Goal: Task Accomplishment & Management: Manage account settings

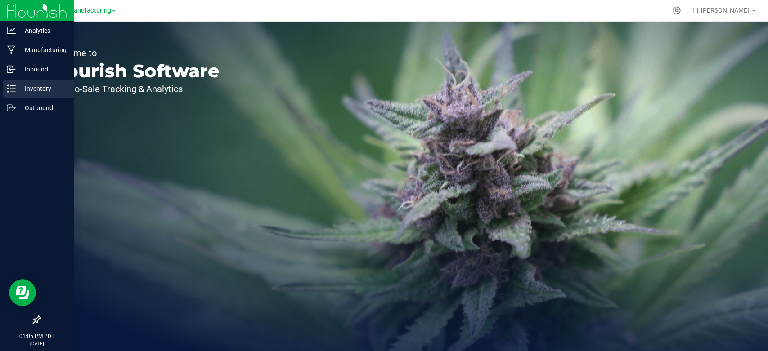
click at [40, 88] on p "Inventory" at bounding box center [43, 88] width 54 height 11
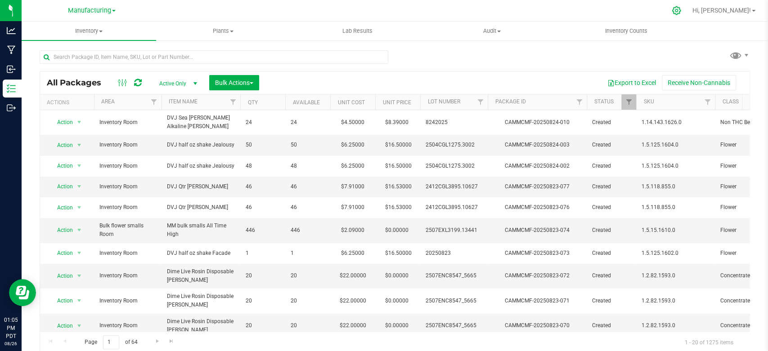
click at [681, 9] on icon at bounding box center [675, 10] width 9 height 9
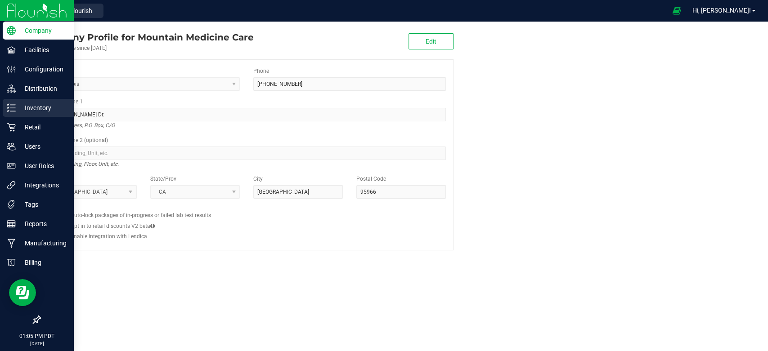
click at [13, 100] on div "Inventory" at bounding box center [38, 108] width 71 height 18
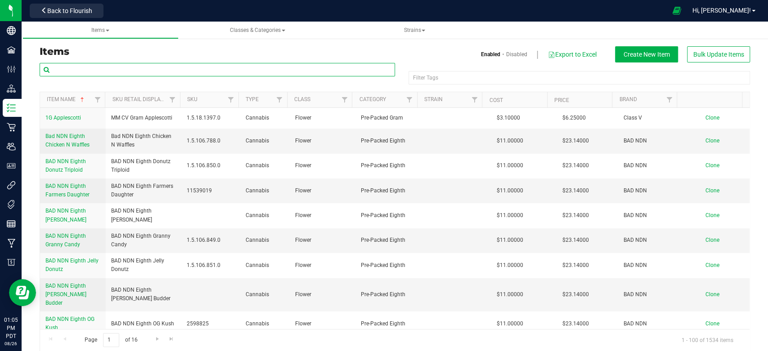
click at [121, 71] on input "text" at bounding box center [217, 69] width 355 height 13
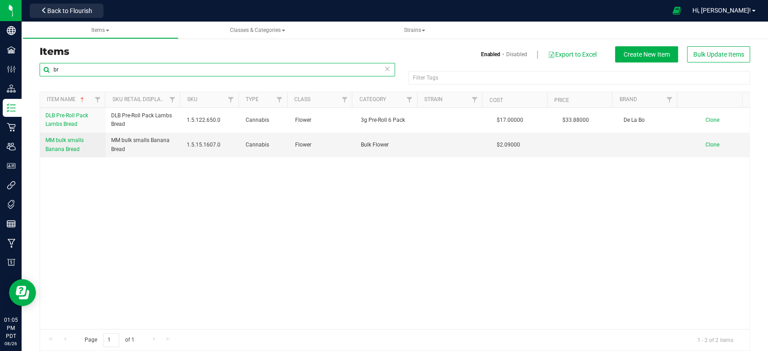
type input "b"
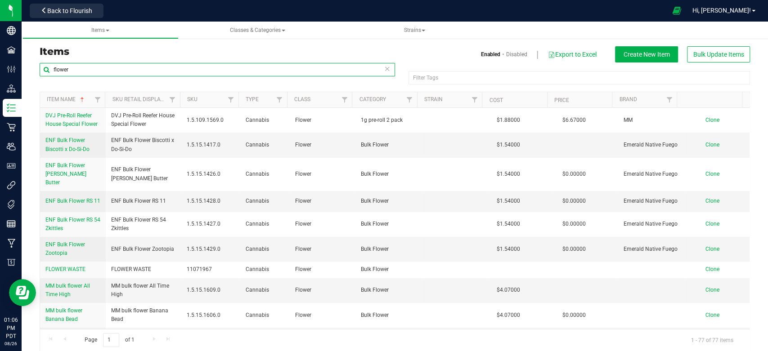
click at [87, 71] on input "flower" at bounding box center [217, 69] width 355 height 13
type input "f"
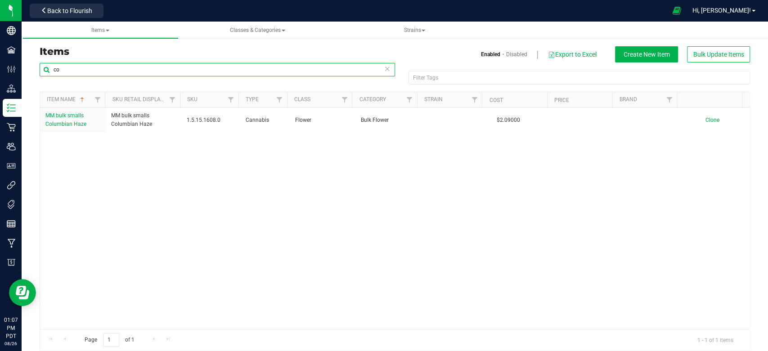
type input "c"
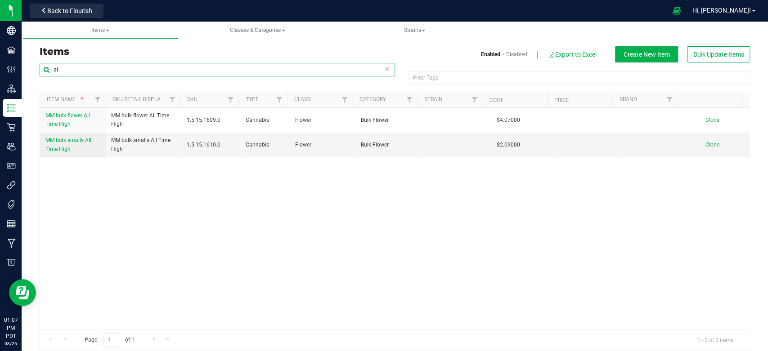
type input "a"
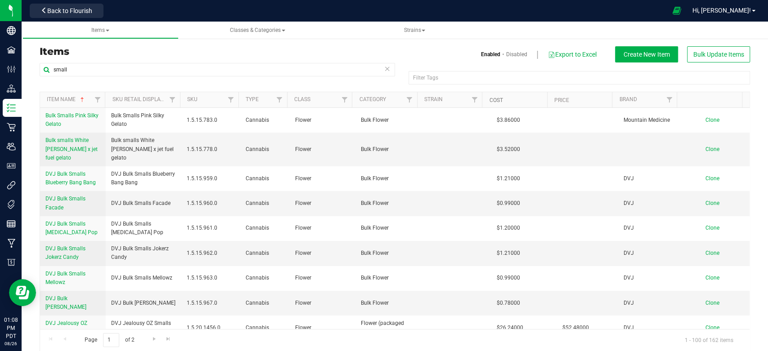
click at [497, 100] on link "Cost" at bounding box center [495, 100] width 13 height 6
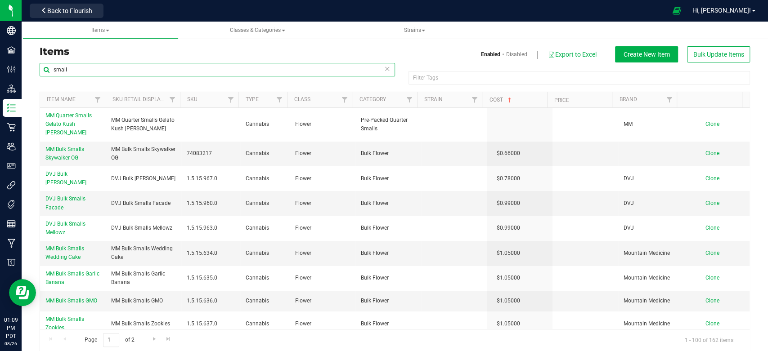
click at [94, 73] on input "small" at bounding box center [217, 69] width 355 height 13
type input "s"
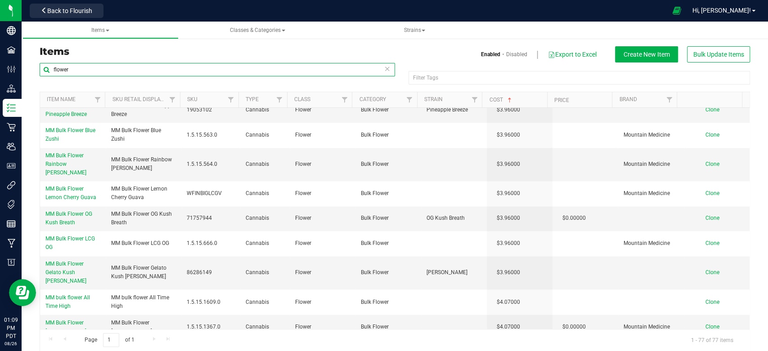
scroll to position [999, 0]
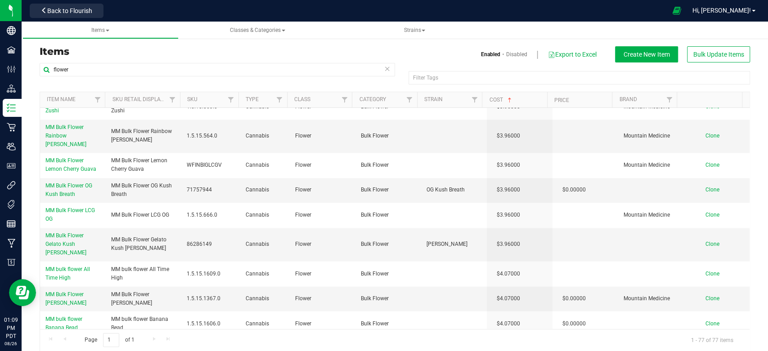
click at [429, 57] on div "Enabled Disabled Export to Excel Create New Item Bulk Update Items" at bounding box center [576, 54] width 362 height 16
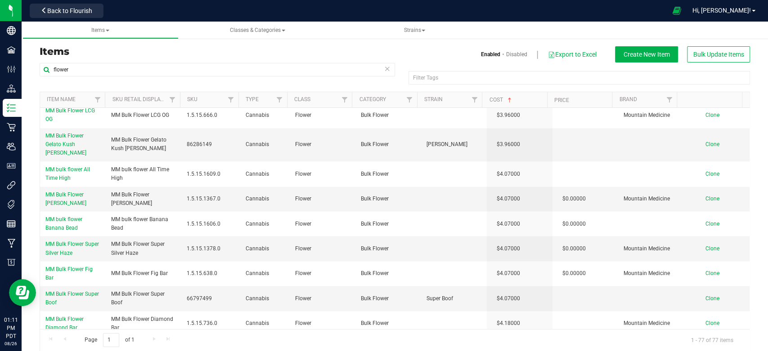
scroll to position [699, 0]
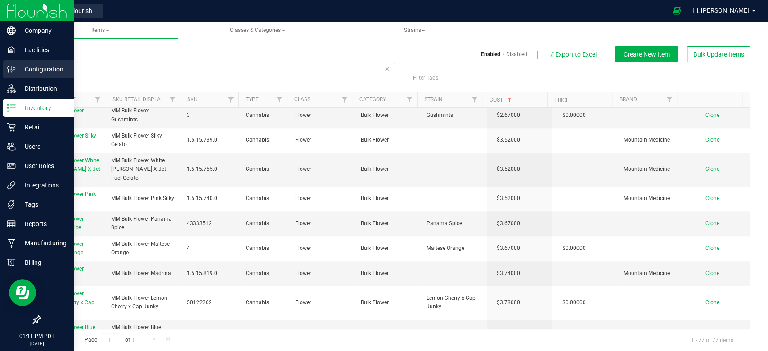
drag, startPoint x: 98, startPoint y: 72, endPoint x: 0, endPoint y: 64, distance: 97.9
click at [0, 64] on div "Company Facilities Configuration Distribution Inventory Retail Users User Roles…" at bounding box center [384, 175] width 768 height 351
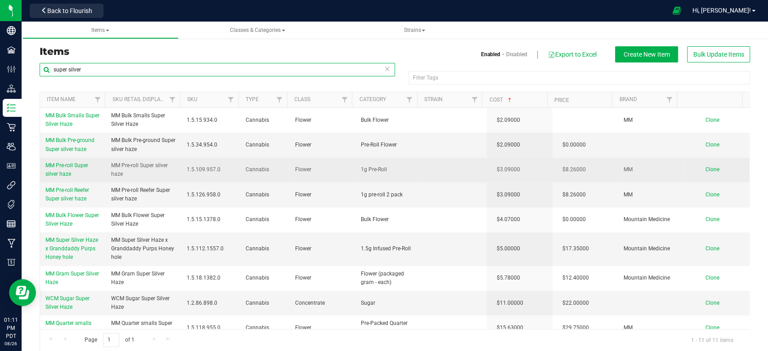
type input "super silver"
drag, startPoint x: 107, startPoint y: 163, endPoint x: 139, endPoint y: 167, distance: 31.7
click at [139, 167] on td "MM Pre-roll Super silver haze" at bounding box center [144, 170] width 76 height 25
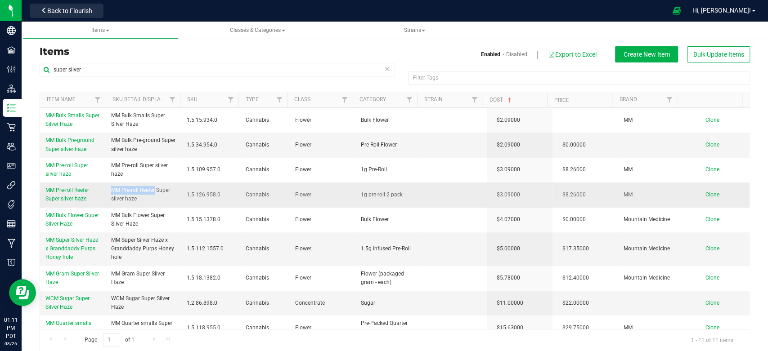
drag, startPoint x: 106, startPoint y: 188, endPoint x: 155, endPoint y: 191, distance: 48.6
click at [155, 191] on td "MM Pre-roll Reefer Super silver haze" at bounding box center [144, 195] width 76 height 25
copy span "MM Pre-roll Reefer"
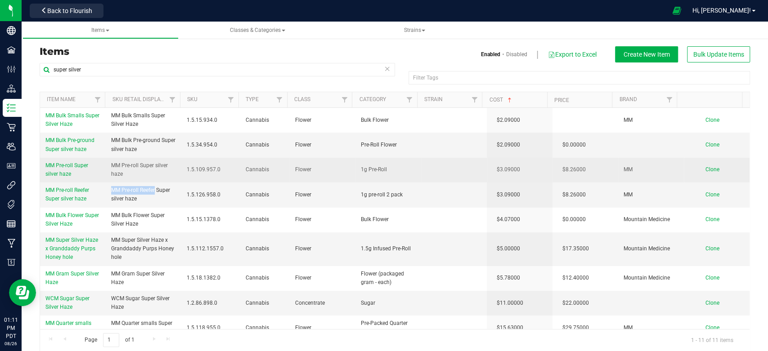
click at [705, 170] on span "Clone" at bounding box center [712, 169] width 14 height 6
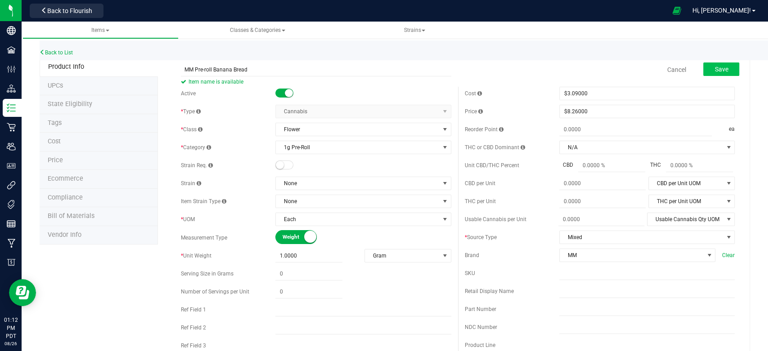
type input "MM Pre-roll Banana Bread"
click at [715, 64] on button "Save" at bounding box center [721, 69] width 36 height 13
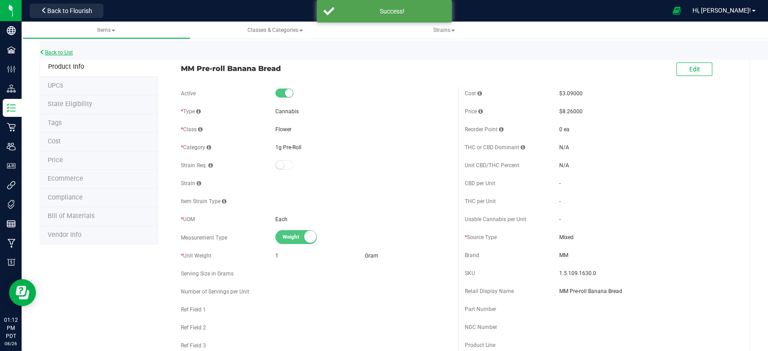
click at [57, 51] on link "Back to List" at bounding box center [56, 52] width 33 height 6
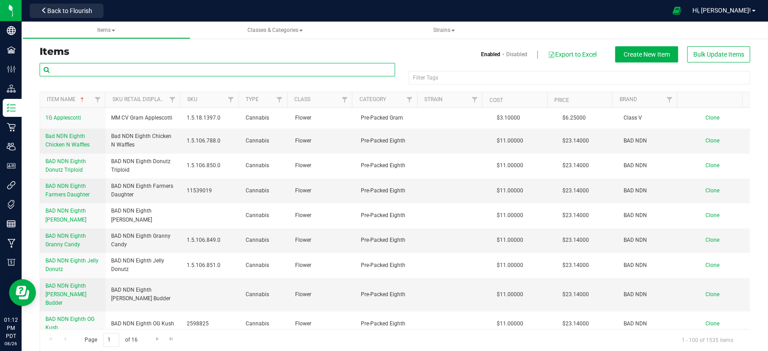
click at [112, 72] on input "text" at bounding box center [217, 69] width 355 height 13
paste input "MM Pre-roll Reefer"
click at [26, 75] on div "Items Classes & Categories Strains Items Enabled Disabled Export to Excel Creat…" at bounding box center [395, 187] width 746 height 330
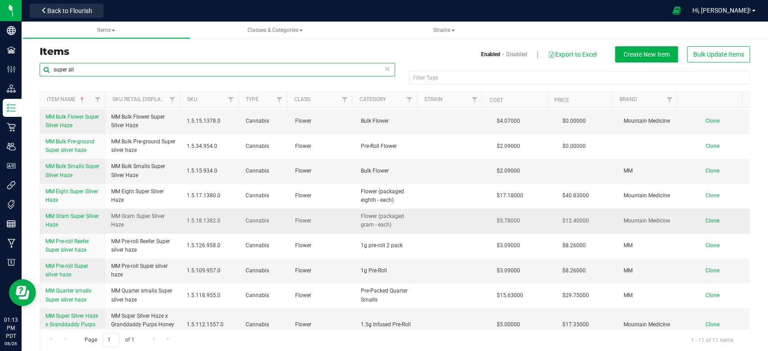
scroll to position [50, 0]
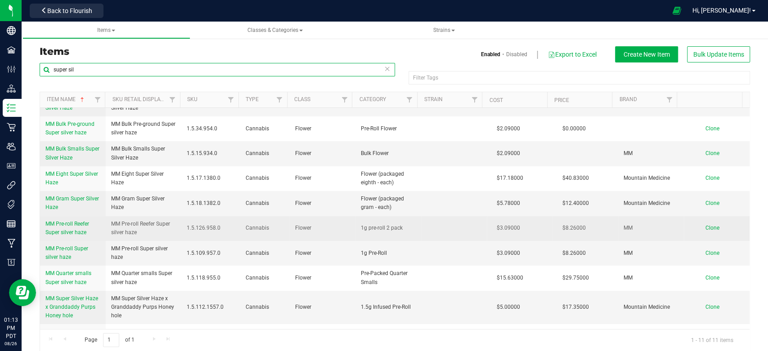
type input "super sil"
click at [705, 226] on span "Clone" at bounding box center [712, 228] width 14 height 6
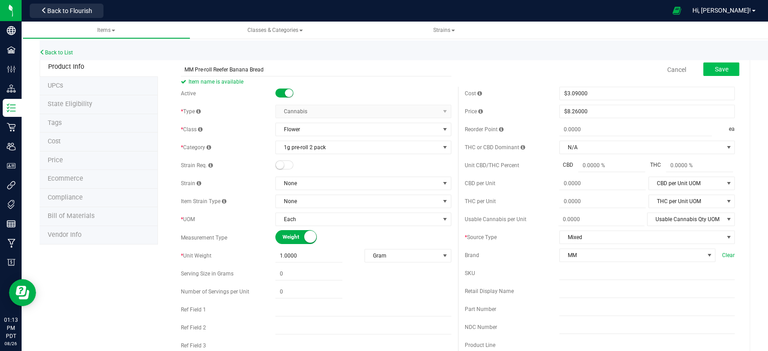
type input "MM Pre-roll Reefer Banana Bread"
click at [717, 67] on span "Save" at bounding box center [720, 69] width 13 height 7
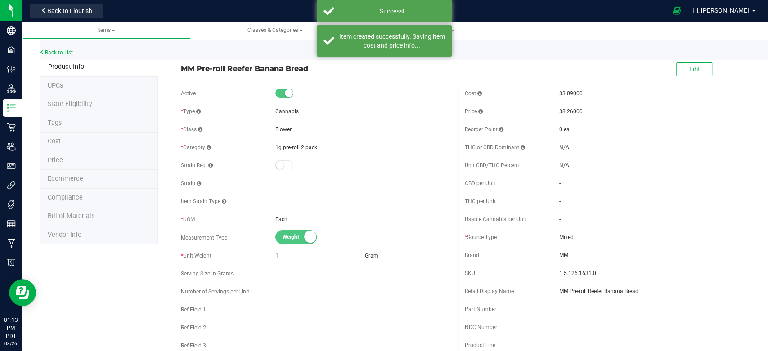
click at [66, 50] on link "Back to List" at bounding box center [56, 52] width 33 height 6
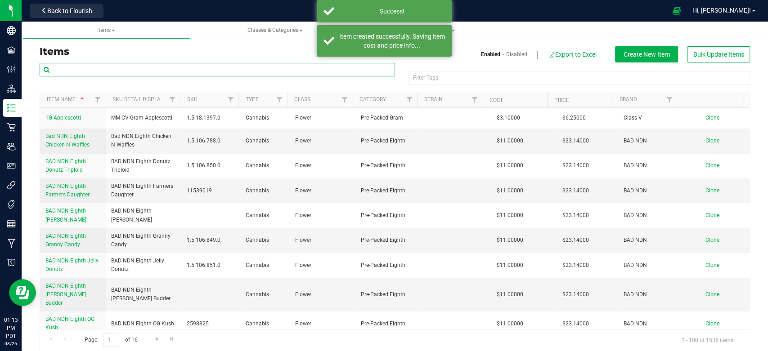
click at [108, 69] on input "text" at bounding box center [217, 69] width 355 height 13
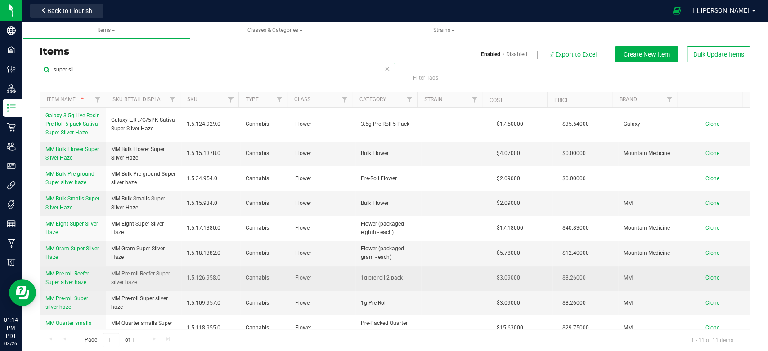
type input "super sil"
click at [705, 277] on span "Clone" at bounding box center [712, 278] width 14 height 6
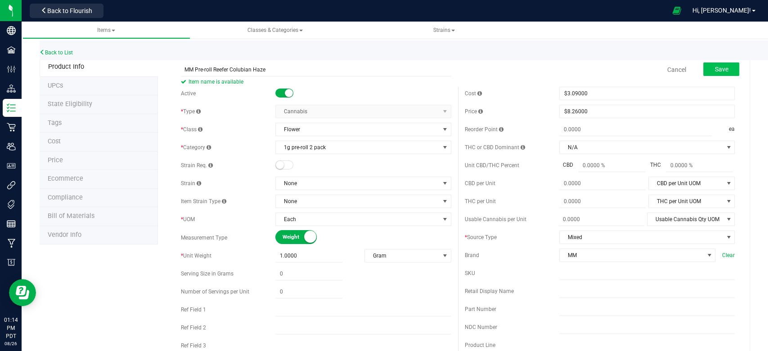
type input "MM Pre-roll Reefer Colubian Haze"
click at [714, 69] on span "Save" at bounding box center [720, 69] width 13 height 7
click at [66, 49] on link "Back to List" at bounding box center [56, 52] width 33 height 6
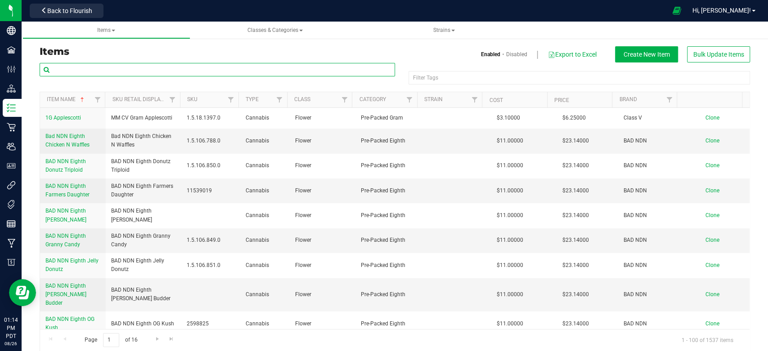
click at [82, 68] on input "text" at bounding box center [217, 69] width 355 height 13
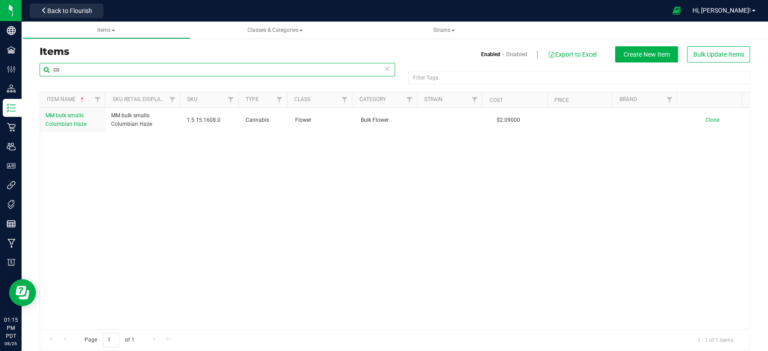
type input "c"
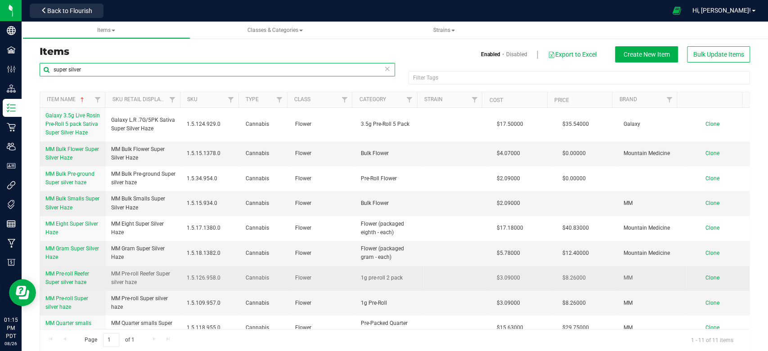
type input "super silver"
click at [705, 278] on span "Clone" at bounding box center [712, 278] width 14 height 6
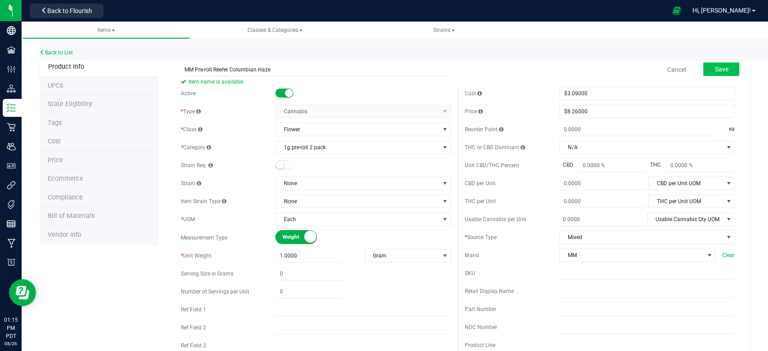
type input "MM Pre-roll Reefer Columbian Haze"
click at [706, 71] on button "Save" at bounding box center [721, 69] width 36 height 13
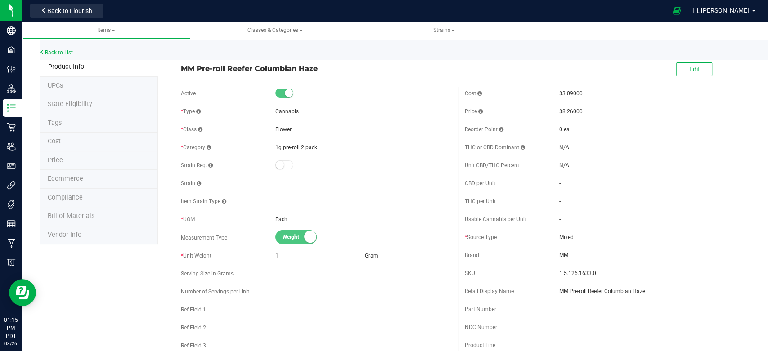
click at [69, 49] on div "Back to List" at bounding box center [424, 49] width 768 height 19
click at [67, 52] on link "Back to List" at bounding box center [56, 52] width 33 height 6
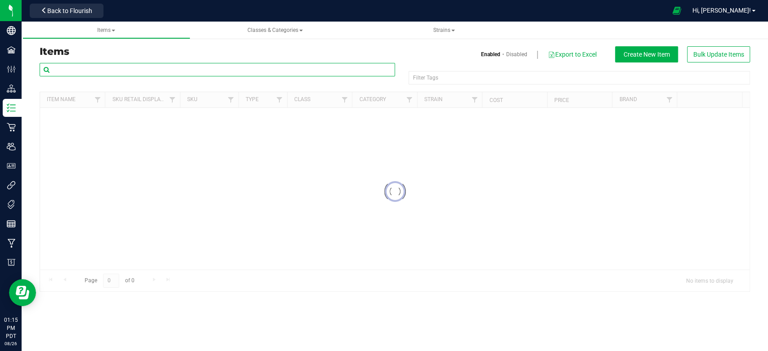
click at [84, 63] on input "text" at bounding box center [217, 69] width 355 height 13
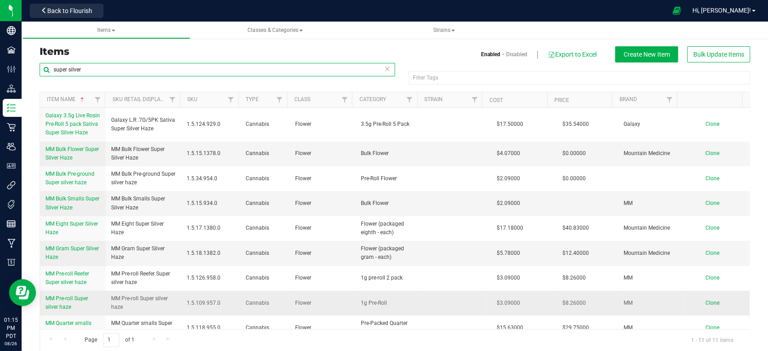
type input "super silver"
click at [705, 301] on span "Clone" at bounding box center [712, 303] width 14 height 6
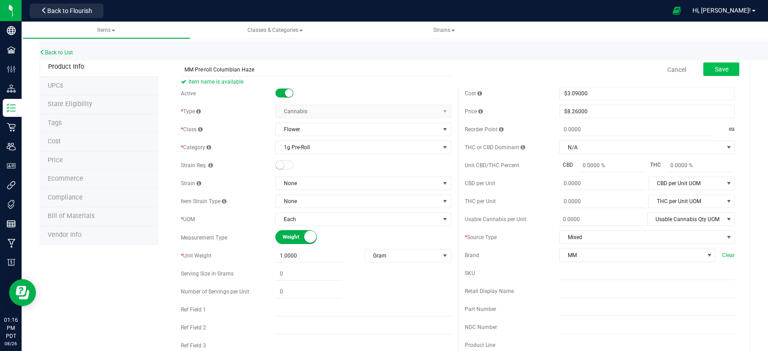
type input "MM Pre-roll Columbian Haze"
click at [711, 64] on button "Save" at bounding box center [721, 69] width 36 height 13
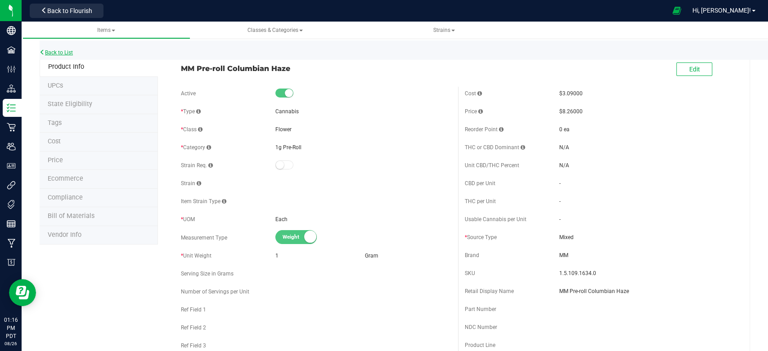
click at [60, 53] on link "Back to List" at bounding box center [56, 52] width 33 height 6
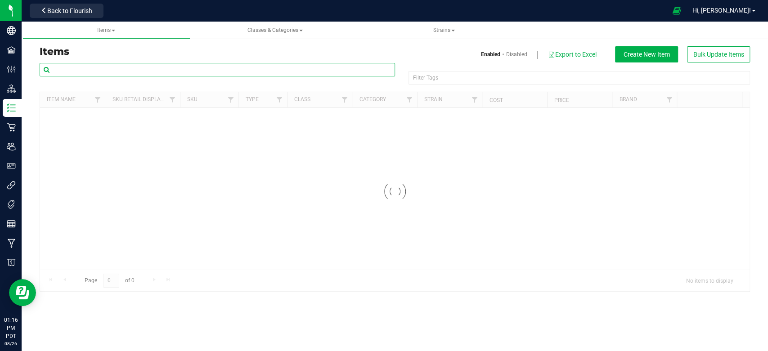
click at [80, 69] on input "text" at bounding box center [217, 69] width 355 height 13
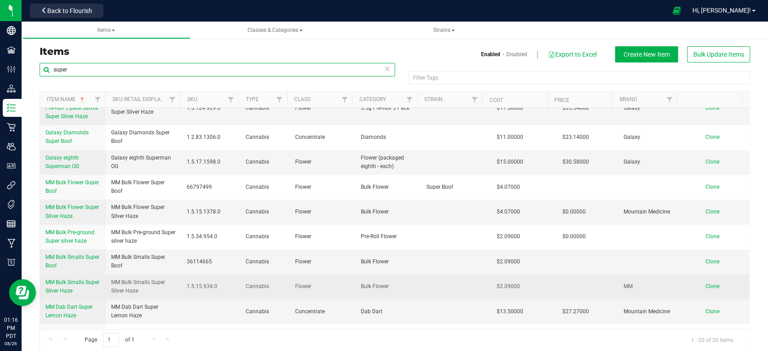
scroll to position [100, 0]
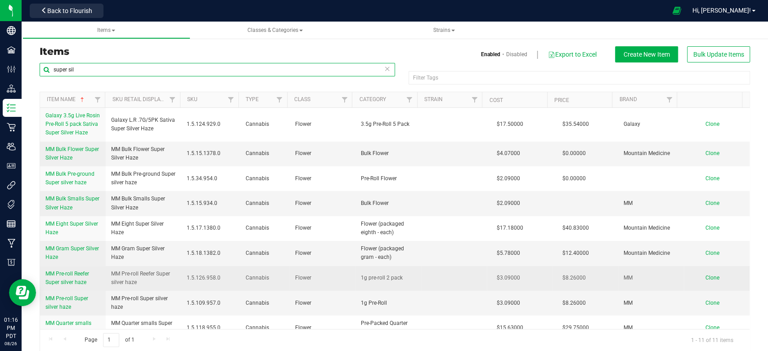
type input "super sil"
click at [705, 280] on span "Clone" at bounding box center [712, 278] width 14 height 6
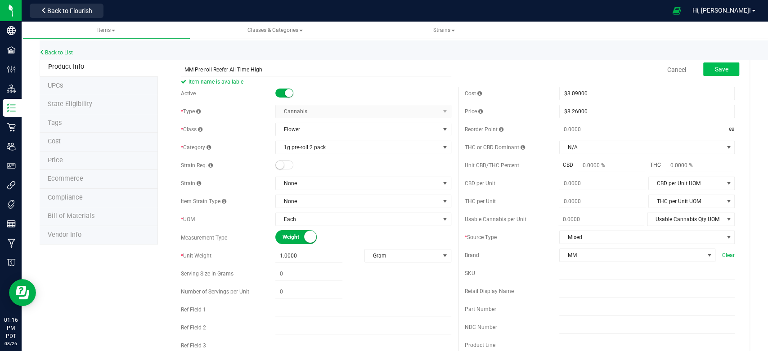
type input "MM Pre-roll Reefer All Time High"
click at [703, 69] on button "Save" at bounding box center [721, 69] width 36 height 13
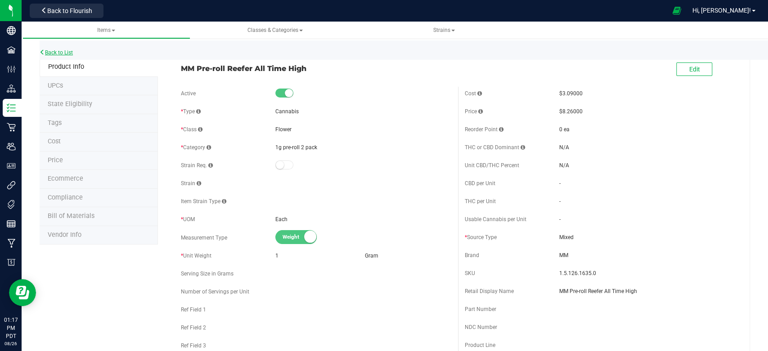
click at [56, 50] on link "Back to List" at bounding box center [56, 52] width 33 height 6
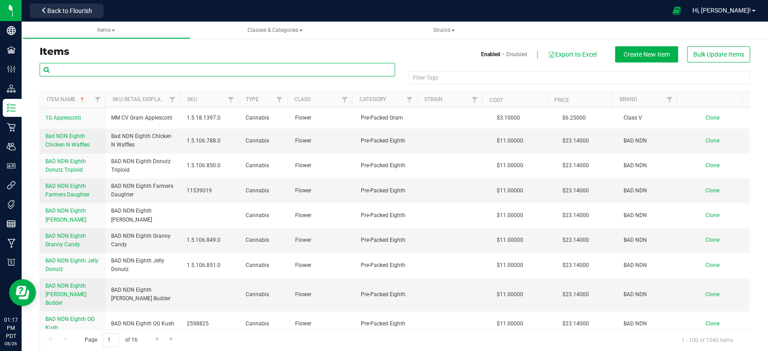
click at [75, 67] on input "text" at bounding box center [217, 69] width 355 height 13
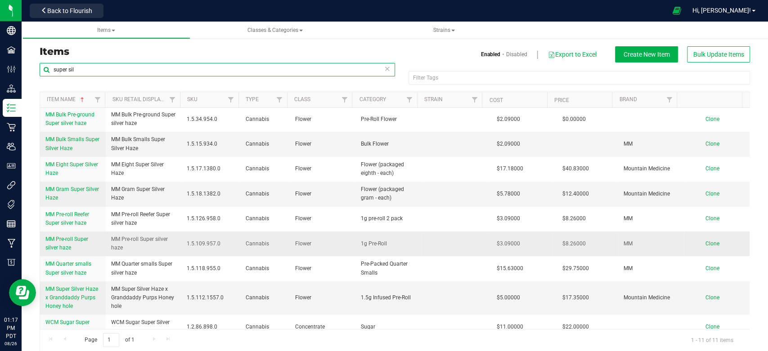
scroll to position [68, 0]
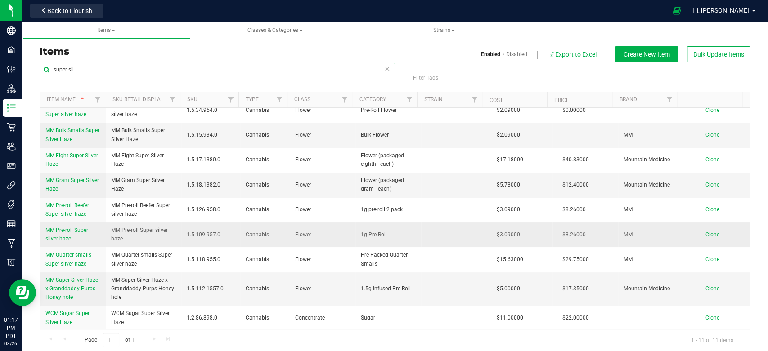
type input "super sil"
click at [705, 232] on span "Clone" at bounding box center [712, 235] width 14 height 6
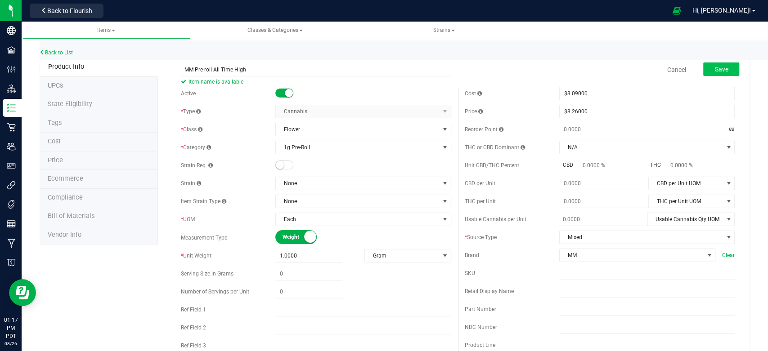
type input "MM Pre-roll All Time High"
click at [714, 71] on span "Save" at bounding box center [720, 69] width 13 height 7
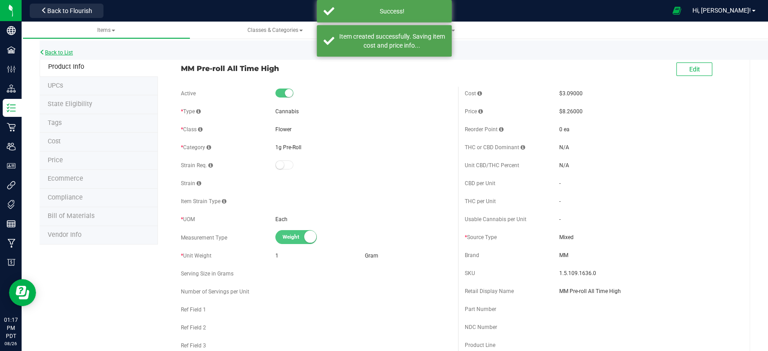
click at [72, 52] on link "Back to List" at bounding box center [56, 52] width 33 height 6
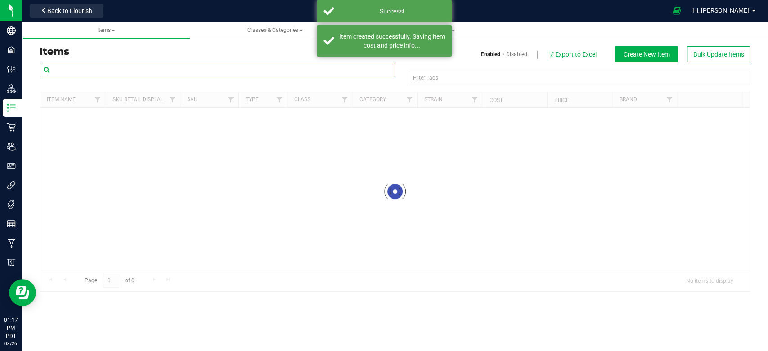
click at [70, 69] on input "text" at bounding box center [217, 69] width 355 height 13
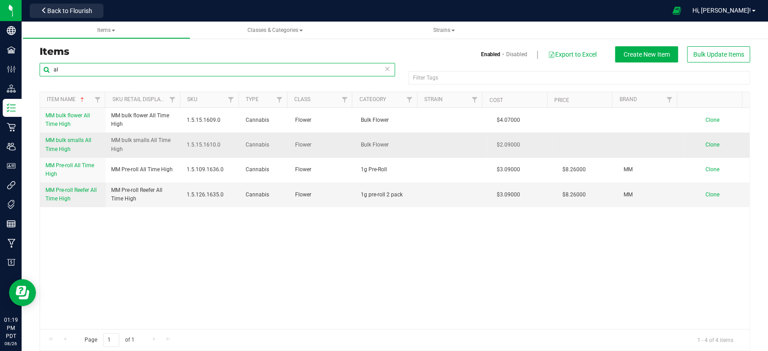
type input "a"
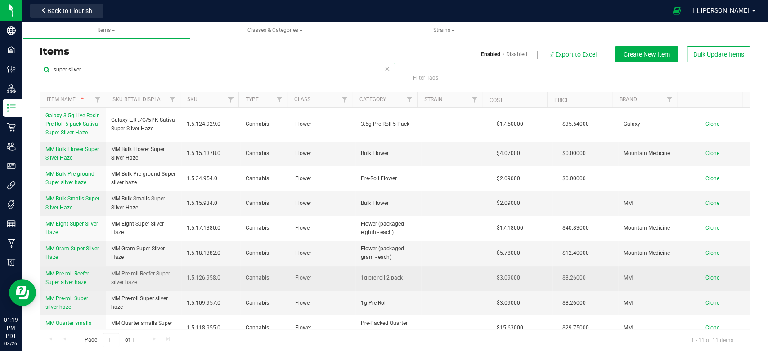
scroll to position [50, 0]
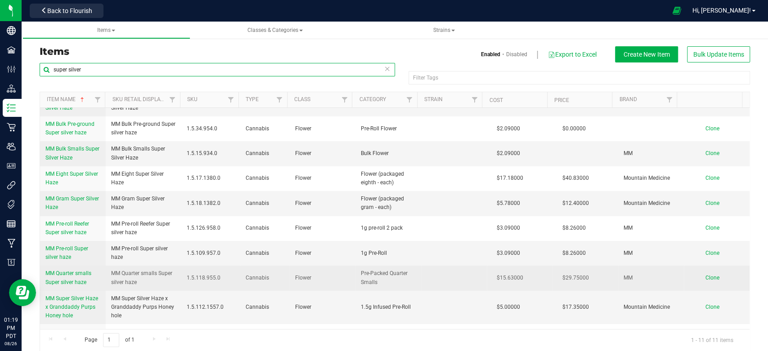
type input "super silver"
drag, startPoint x: 40, startPoint y: 270, endPoint x: 94, endPoint y: 277, distance: 53.4
click at [94, 277] on td "MM Quarter smalls Super silver haze" at bounding box center [73, 278] width 66 height 25
copy span "MM Quarter smalls"
click at [705, 278] on span "Clone" at bounding box center [712, 278] width 14 height 6
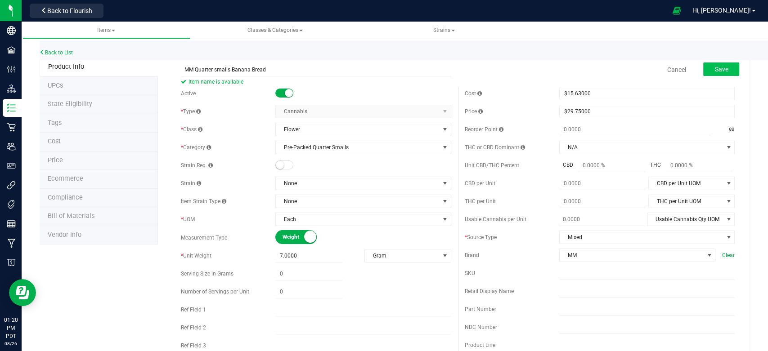
type input "MM Quarter smalls Banana Bread"
click at [717, 68] on span "Save" at bounding box center [720, 69] width 13 height 7
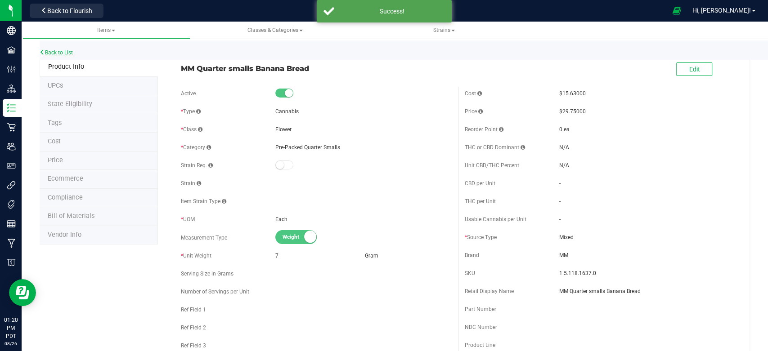
click at [70, 53] on link "Back to List" at bounding box center [56, 52] width 33 height 6
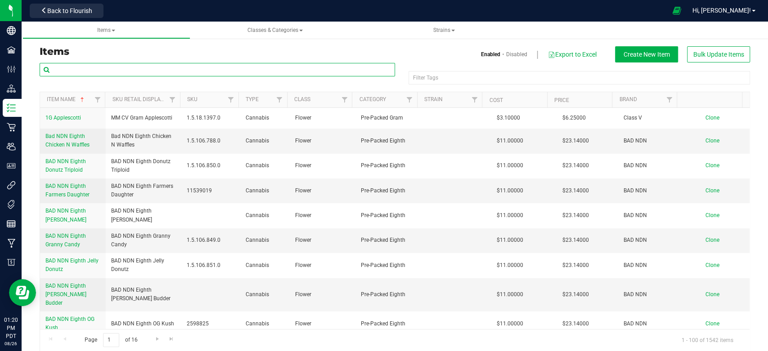
click at [90, 70] on input "text" at bounding box center [217, 69] width 355 height 13
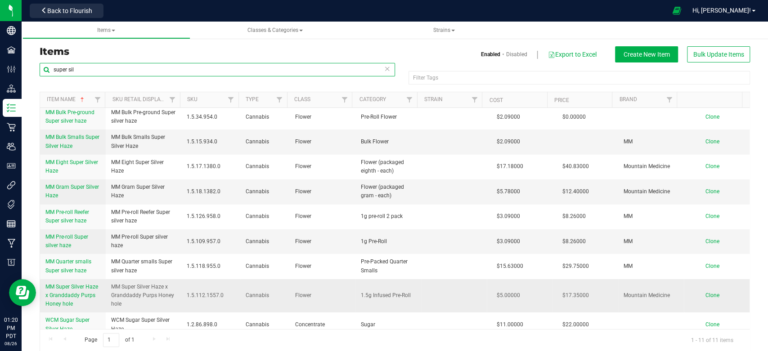
scroll to position [68, 0]
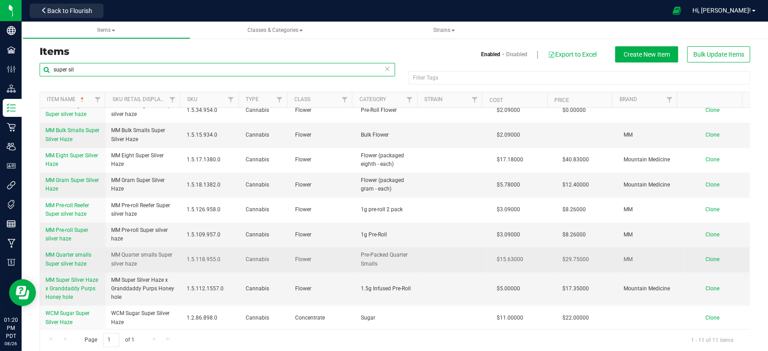
type input "super sil"
click at [705, 259] on span "Clone" at bounding box center [712, 259] width 14 height 6
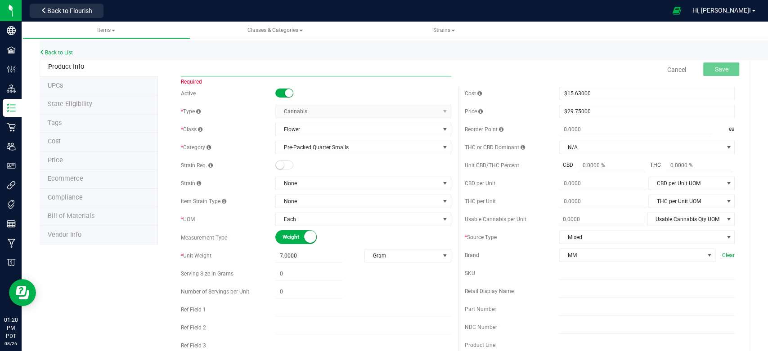
drag, startPoint x: 236, startPoint y: 62, endPoint x: 226, endPoint y: 63, distance: 10.1
click at [226, 63] on input "text" at bounding box center [316, 69] width 270 height 13
paste input "MM Quarter smalls"
type input "MM Quarter smalls Columbian Haze"
click at [717, 72] on span "Save" at bounding box center [720, 69] width 13 height 7
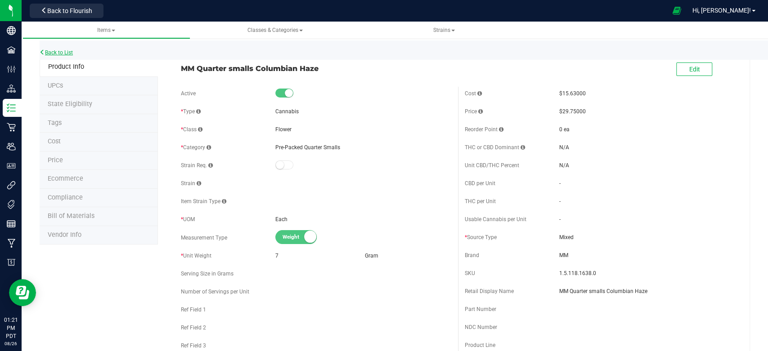
click at [66, 54] on link "Back to List" at bounding box center [56, 52] width 33 height 6
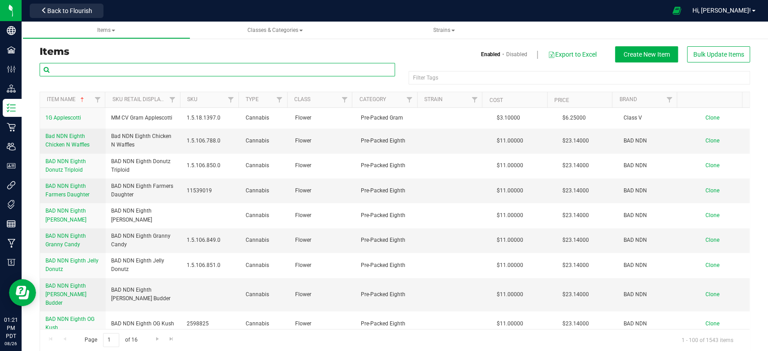
click at [158, 72] on input "text" at bounding box center [217, 69] width 355 height 13
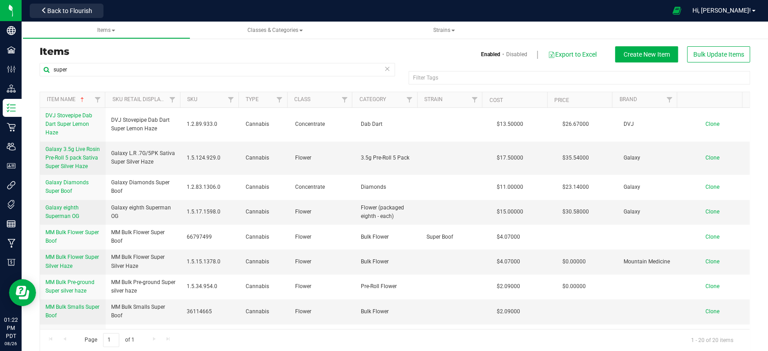
drag, startPoint x: 158, startPoint y: 71, endPoint x: 140, endPoint y: 45, distance: 31.8
click at [140, 45] on div "Items Enabled Disabled Export to Excel Create New Item Bulk Update Items super …" at bounding box center [395, 193] width 710 height 316
click at [131, 71] on input "super" at bounding box center [217, 69] width 355 height 13
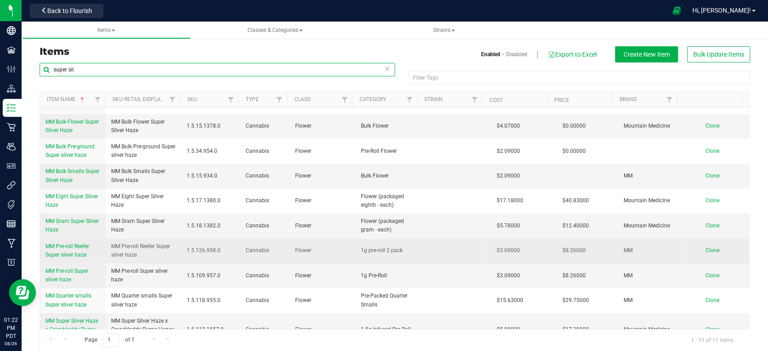
scroll to position [50, 0]
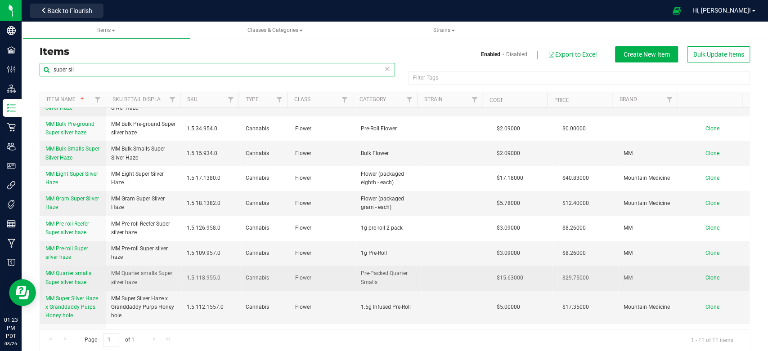
type input "super sil"
click at [705, 278] on span "Clone" at bounding box center [712, 278] width 14 height 6
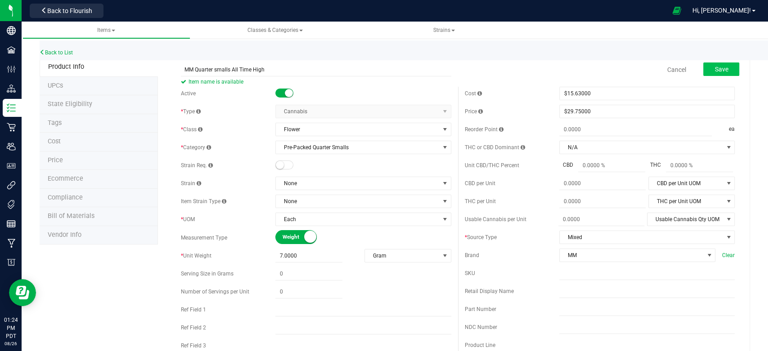
type input "MM Quarter smalls All Time High"
click at [714, 69] on span "Save" at bounding box center [720, 69] width 13 height 7
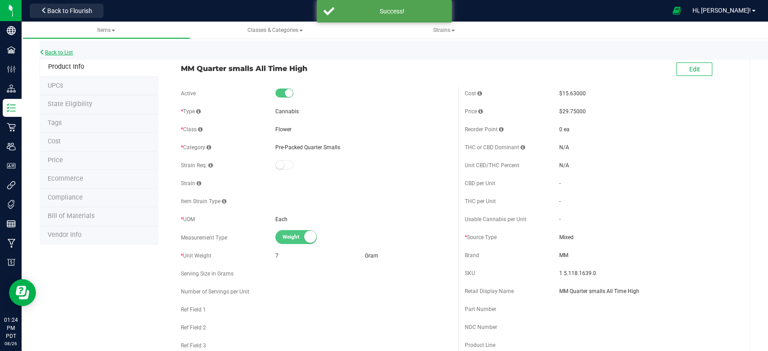
click at [49, 51] on link "Back to List" at bounding box center [56, 52] width 33 height 6
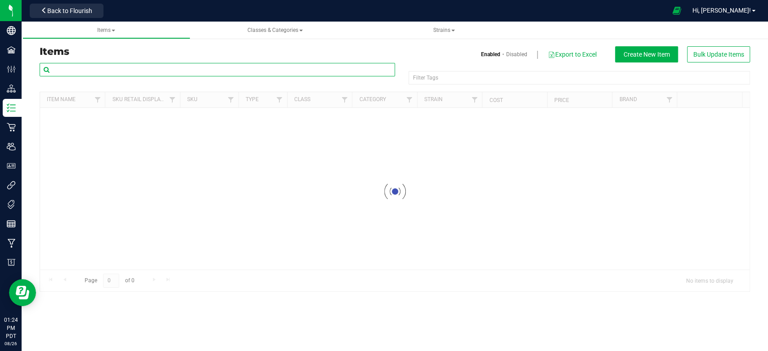
click at [76, 69] on input "text" at bounding box center [217, 69] width 355 height 13
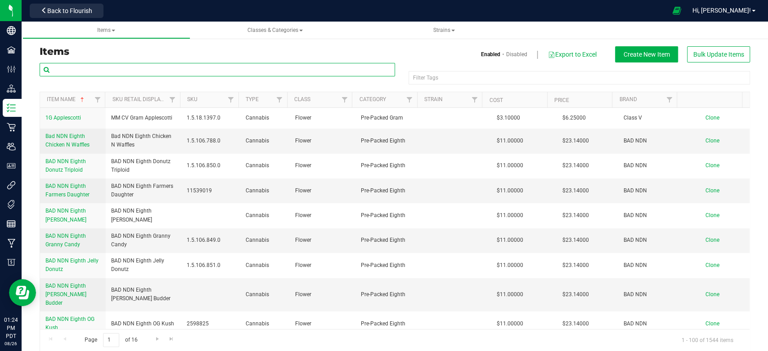
click at [76, 69] on input "text" at bounding box center [217, 69] width 355 height 13
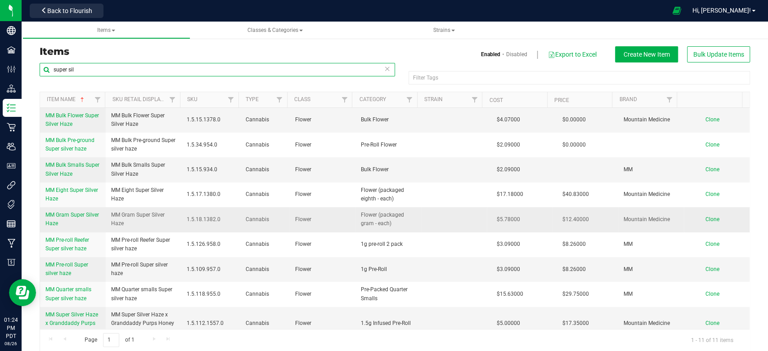
scroll to position [50, 0]
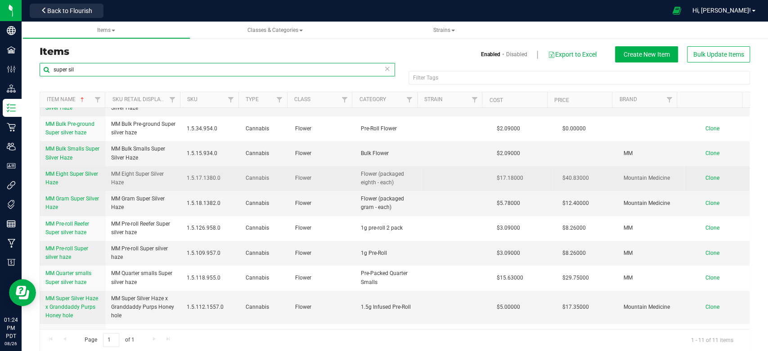
type input "super sil"
drag, startPoint x: 40, startPoint y: 170, endPoint x: 94, endPoint y: 180, distance: 54.8
click at [94, 180] on td "MM Eight Super Silver Haze" at bounding box center [73, 178] width 66 height 25
copy span "MM Eight Super Silver Haze"
click at [702, 174] on td "Clone" at bounding box center [717, 178] width 66 height 25
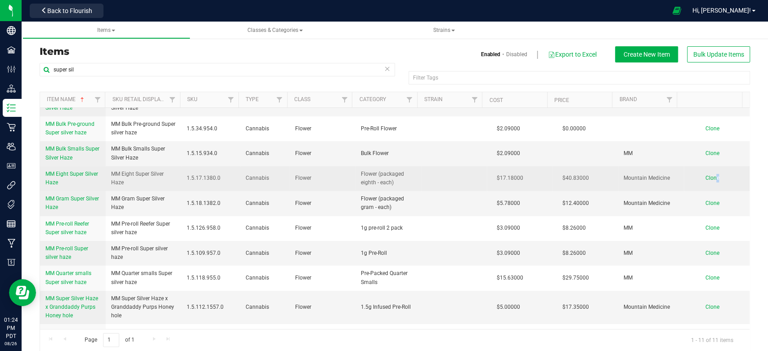
click at [705, 175] on span "Clone" at bounding box center [712, 178] width 14 height 6
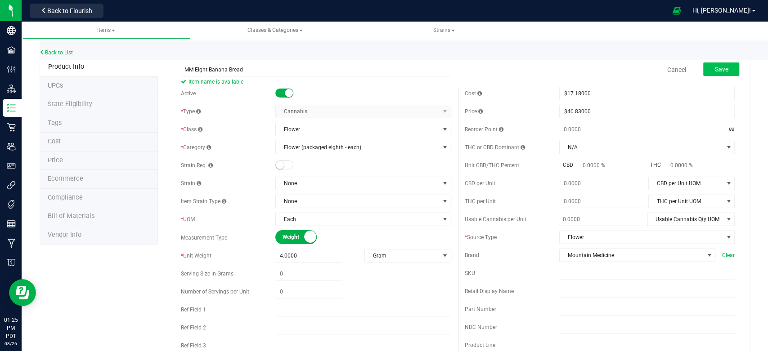
type input "MM Eight Banana Bread"
click at [721, 68] on button "Save" at bounding box center [721, 69] width 36 height 13
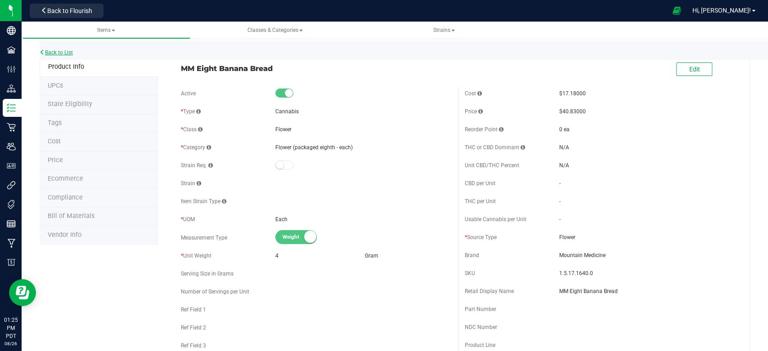
click at [67, 54] on link "Back to List" at bounding box center [56, 52] width 33 height 6
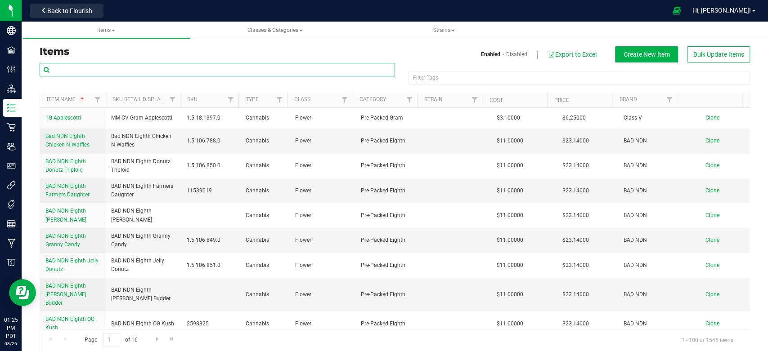
click at [122, 69] on input "text" at bounding box center [217, 69] width 355 height 13
paste input "MM Eight Super Silver Haze"
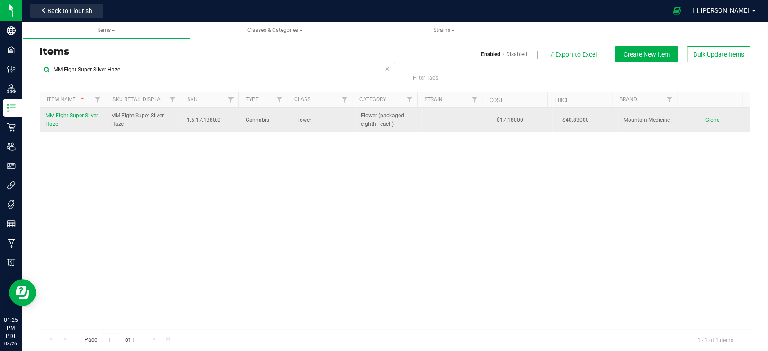
type input "MM Eight Super Silver Haze"
click at [693, 124] on td "Clone" at bounding box center [717, 120] width 66 height 24
click at [705, 118] on span "Clone" at bounding box center [712, 120] width 14 height 6
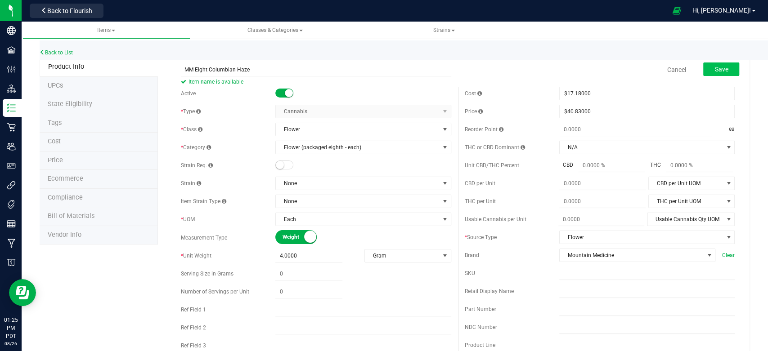
type input "MM Eight Columbian Haze"
click at [714, 66] on span "Save" at bounding box center [720, 69] width 13 height 7
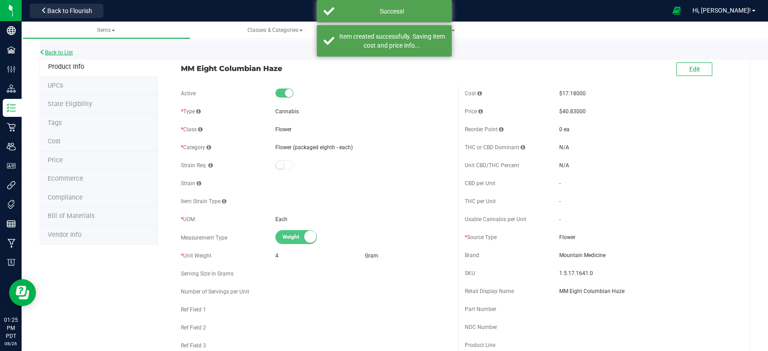
click at [63, 50] on link "Back to List" at bounding box center [56, 52] width 33 height 6
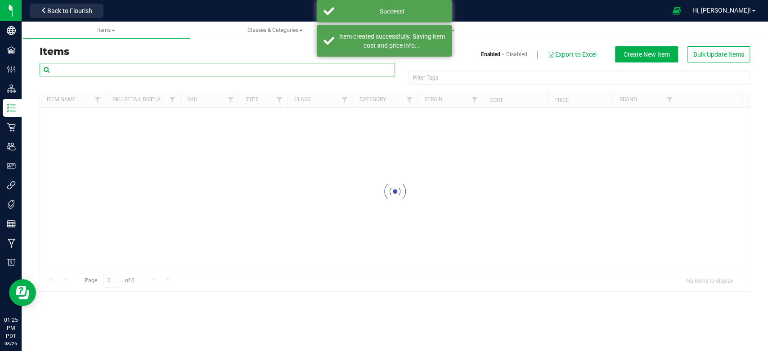
click at [98, 69] on input "text" at bounding box center [217, 69] width 355 height 13
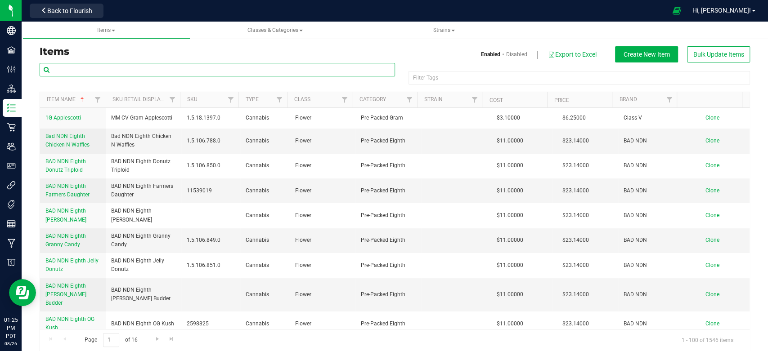
paste input "MM Eight Super Silver Haze"
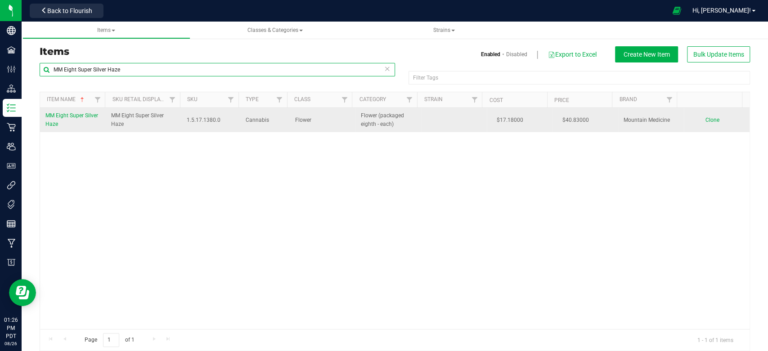
type input "MM Eight Super Silver Haze"
click at [694, 114] on td "Clone" at bounding box center [717, 120] width 66 height 24
click at [705, 117] on span "Clone" at bounding box center [712, 120] width 14 height 6
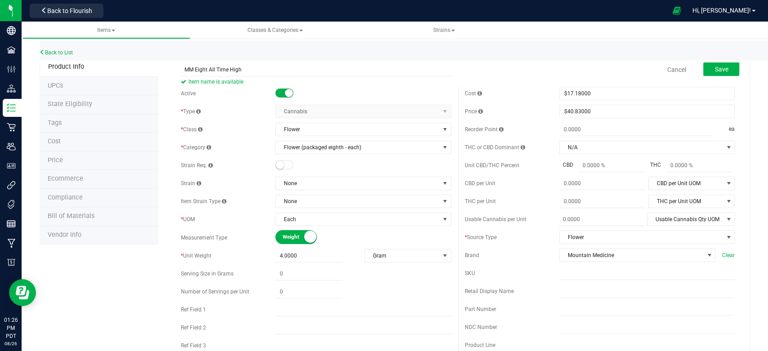
type input "MM Eight All Time High"
click at [720, 71] on span "Save" at bounding box center [720, 69] width 13 height 7
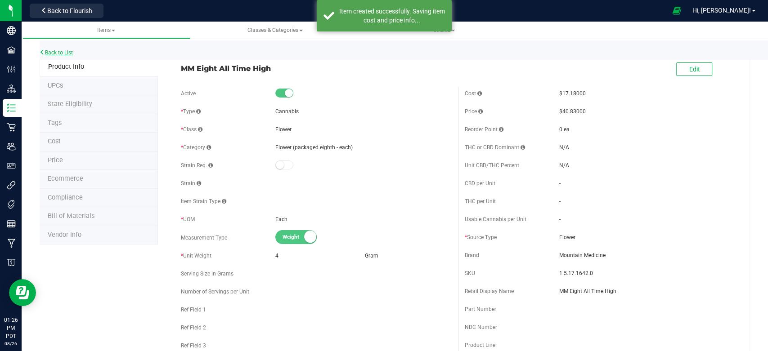
click at [68, 52] on link "Back to List" at bounding box center [56, 52] width 33 height 6
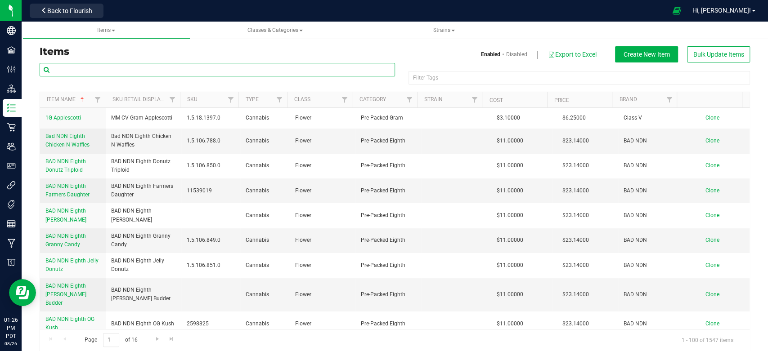
click at [79, 67] on input "text" at bounding box center [217, 69] width 355 height 13
paste input "MM Eight Super Silver Haze"
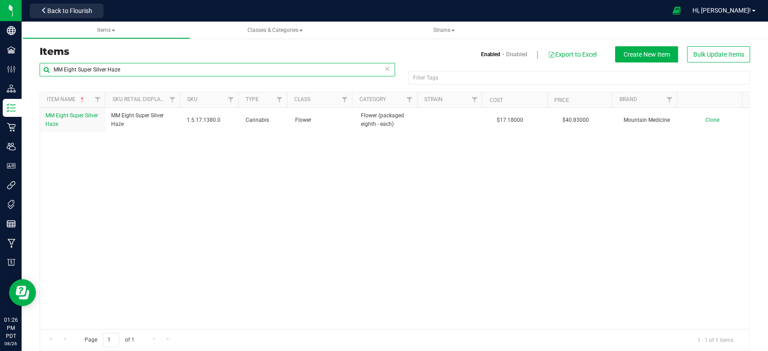
click at [77, 69] on input "MM Eight Super Silver Haze" at bounding box center [217, 69] width 355 height 13
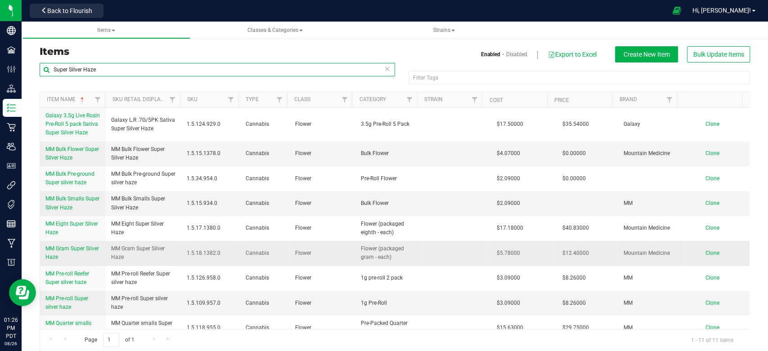
type input "Super Silver Haze"
drag, startPoint x: 45, startPoint y: 243, endPoint x: 97, endPoint y: 255, distance: 53.2
click at [97, 255] on td "MM Gram Super Silver Haze" at bounding box center [73, 253] width 66 height 25
copy span "MM Gram Super Silver Haze"
click at [705, 255] on span "Clone" at bounding box center [712, 253] width 14 height 6
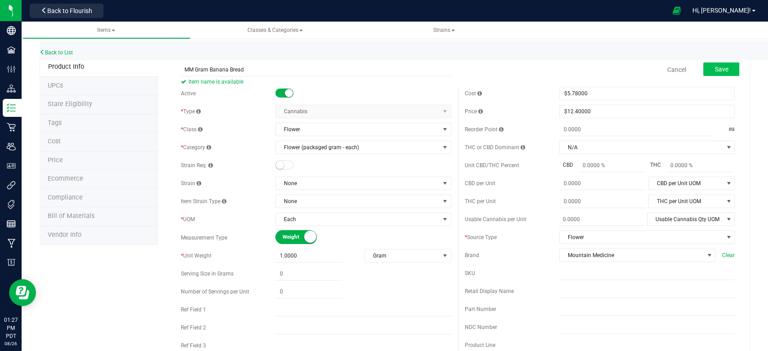
type input "MM Gram Banana Bread"
click at [714, 67] on span "Save" at bounding box center [720, 69] width 13 height 7
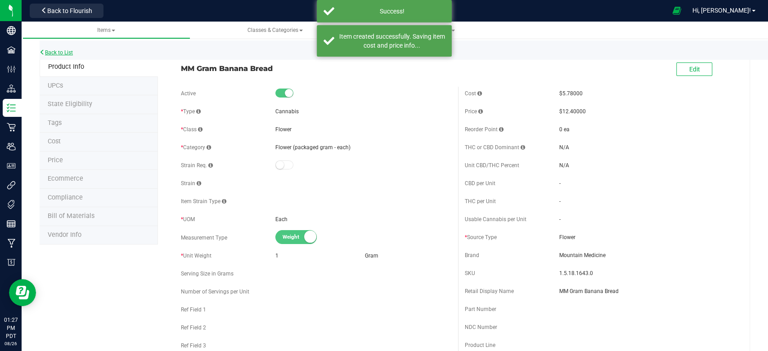
click at [62, 50] on link "Back to List" at bounding box center [56, 52] width 33 height 6
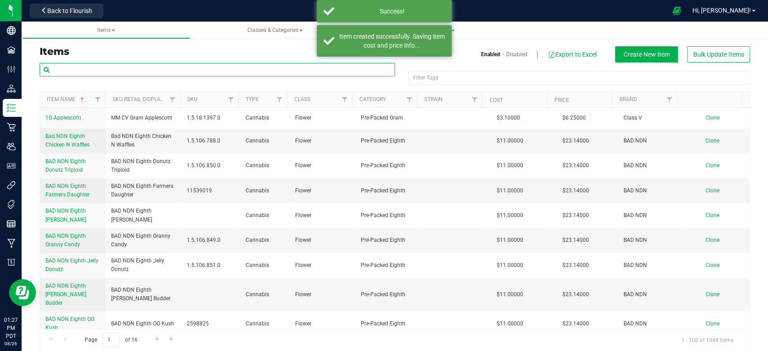
click at [105, 72] on input "text" at bounding box center [217, 69] width 355 height 13
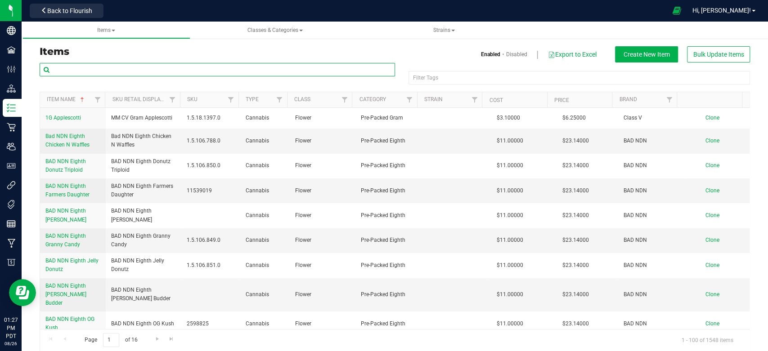
paste input "MM Gram Super Silver Haze"
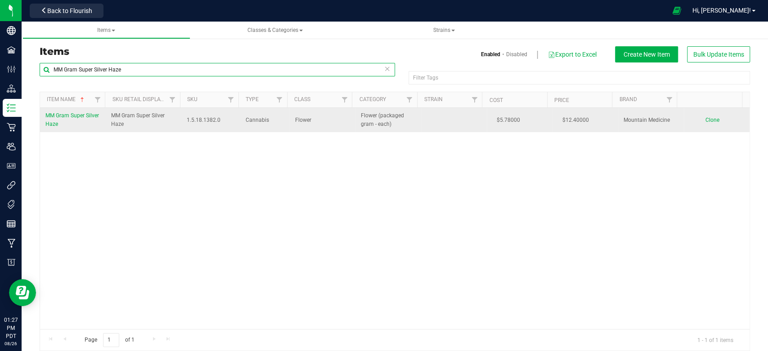
type input "MM Gram Super Silver Haze"
click at [705, 121] on span "Clone" at bounding box center [712, 120] width 14 height 6
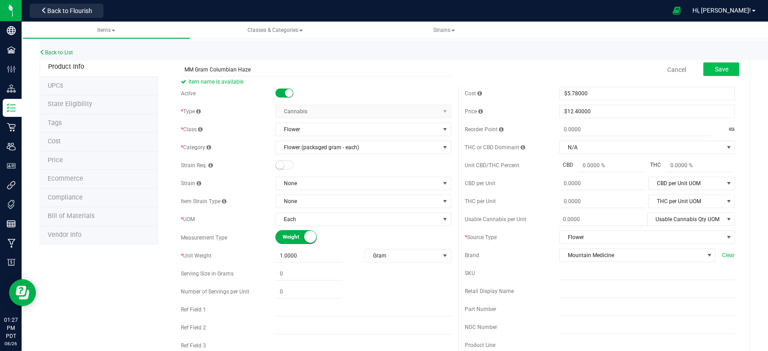
type input "MM Gram Columbian Haze"
click at [714, 69] on span "Save" at bounding box center [720, 69] width 13 height 7
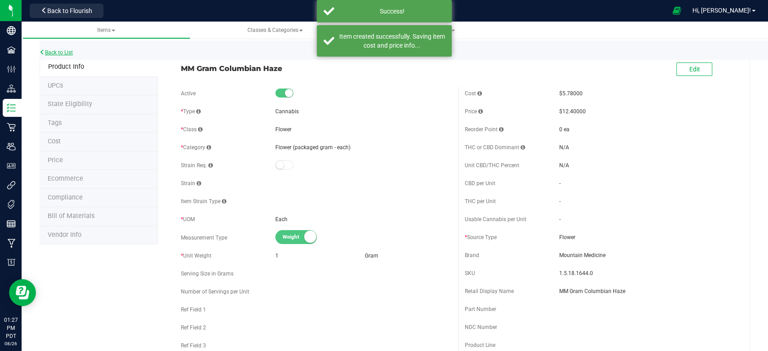
click at [55, 51] on link "Back to List" at bounding box center [56, 52] width 33 height 6
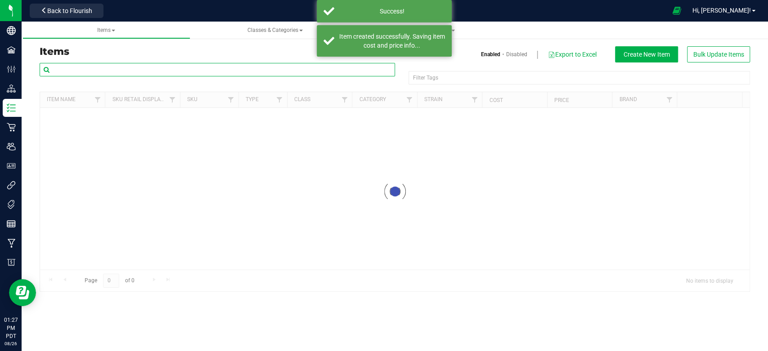
click at [180, 71] on input "text" at bounding box center [217, 69] width 355 height 13
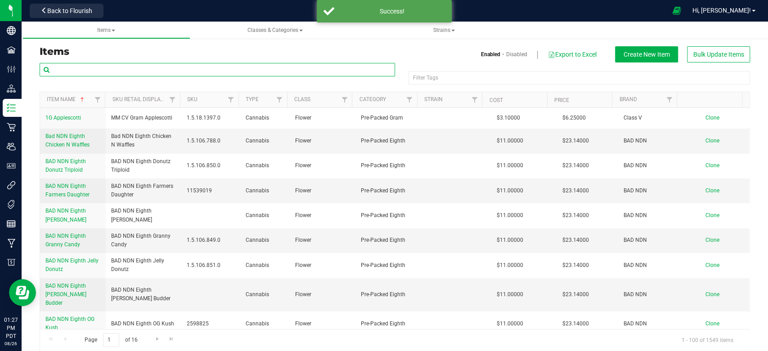
paste input "MM Gram Super Silver Haze"
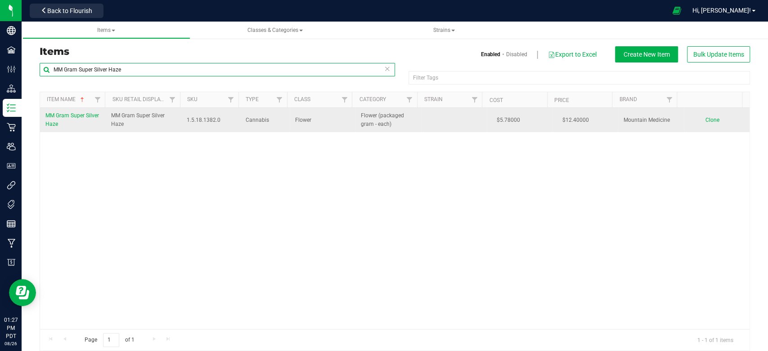
type input "MM Gram Super Silver Haze"
click at [705, 118] on span "Clone" at bounding box center [712, 120] width 14 height 6
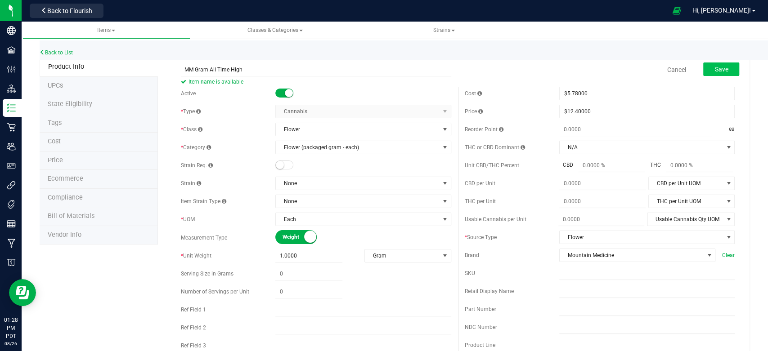
type input "MM Gram All Time High"
click at [703, 69] on button "Save" at bounding box center [721, 69] width 36 height 13
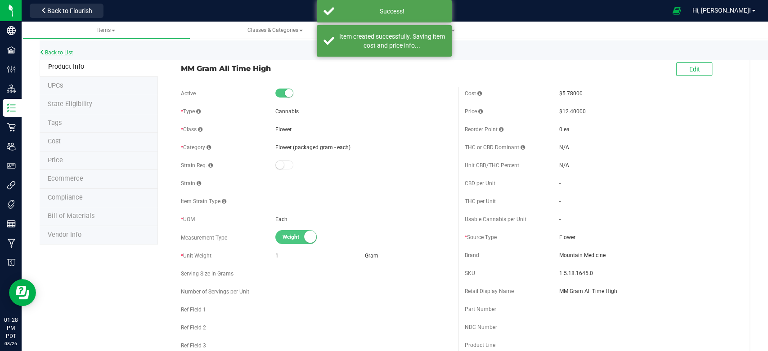
click at [67, 53] on link "Back to List" at bounding box center [56, 52] width 33 height 6
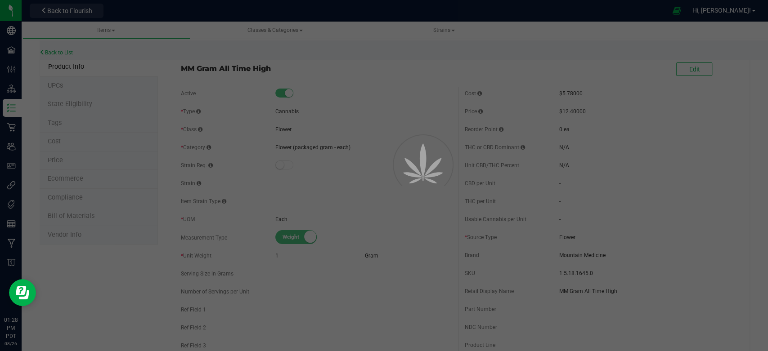
click at [53, 51] on div at bounding box center [384, 175] width 768 height 351
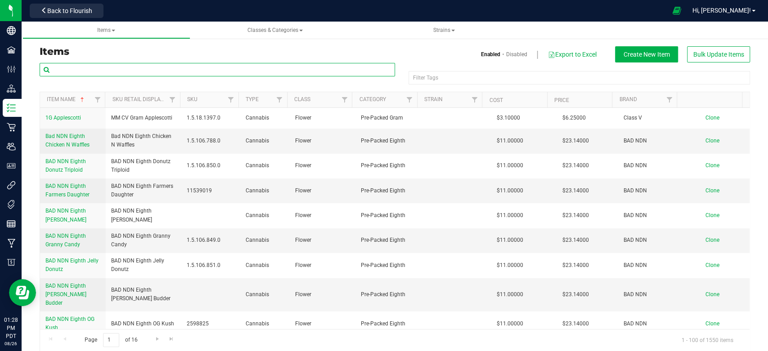
click at [107, 73] on input "text" at bounding box center [217, 69] width 355 height 13
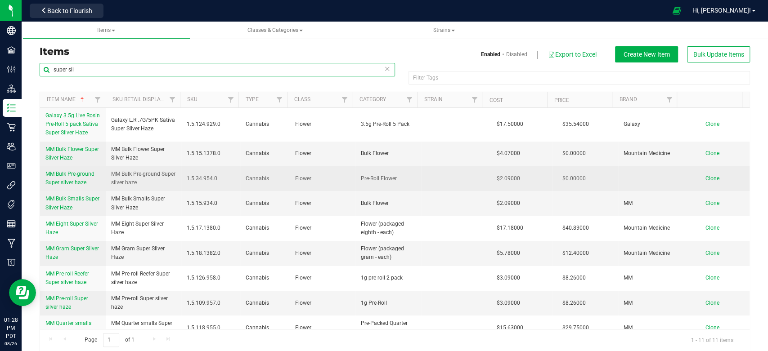
type input "super sil"
drag, startPoint x: 43, startPoint y: 172, endPoint x: 99, endPoint y: 172, distance: 56.2
click at [99, 172] on td "MM Bulk Pre-ground Super silver haze" at bounding box center [73, 178] width 66 height 25
copy span "MM Bulk Pre-ground Super silver haze"
click at [705, 177] on span "Clone" at bounding box center [712, 178] width 14 height 6
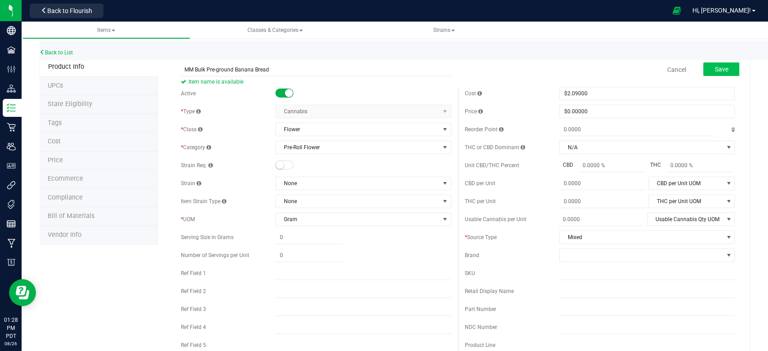
type input "MM Bulk Pre-ground Banana Bread"
click at [716, 66] on span "Save" at bounding box center [720, 69] width 13 height 7
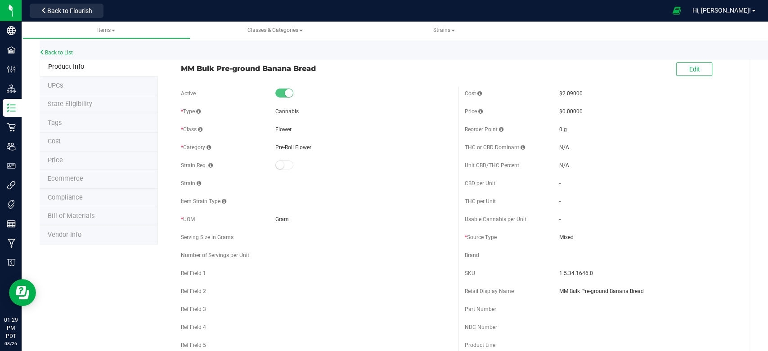
drag, startPoint x: 175, startPoint y: 67, endPoint x: 319, endPoint y: 71, distance: 143.5
click at [319, 71] on div "MM Bulk Pre-ground Banana Bread" at bounding box center [315, 65] width 283 height 15
copy span "MM Bulk Pre-ground Banana Bread"
click at [61, 53] on link "Back to List" at bounding box center [56, 52] width 33 height 6
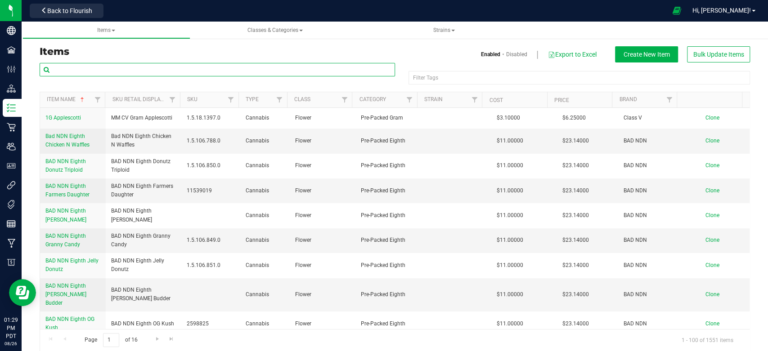
click at [169, 72] on input "text" at bounding box center [217, 69] width 355 height 13
paste input "MM Bulk Pre-ground Banana Bread"
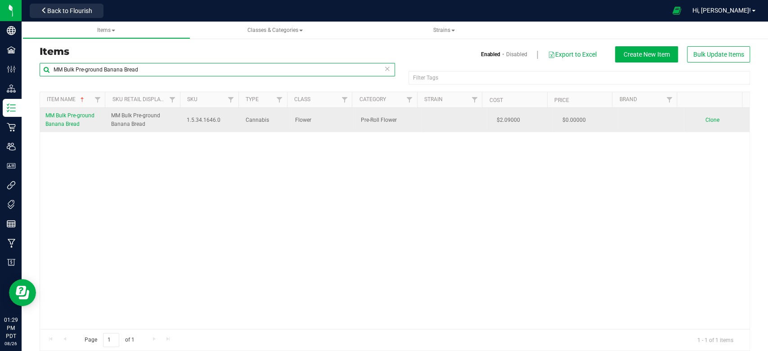
type input "MM Bulk Pre-ground Banana Bread"
click at [705, 117] on span "Clone" at bounding box center [712, 120] width 14 height 6
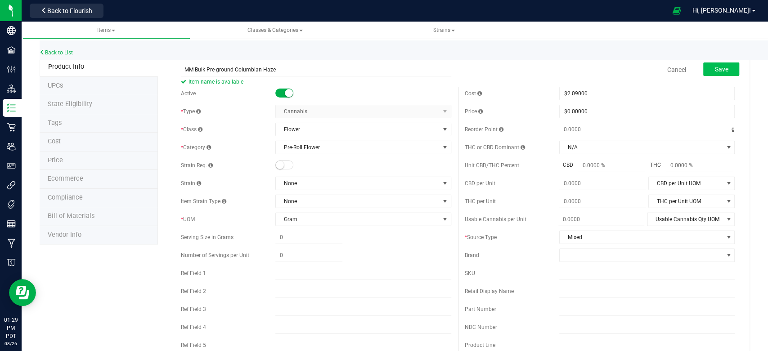
type input "MM Bulk Pre-ground Columbian Haze"
click at [704, 66] on button "Save" at bounding box center [721, 69] width 36 height 13
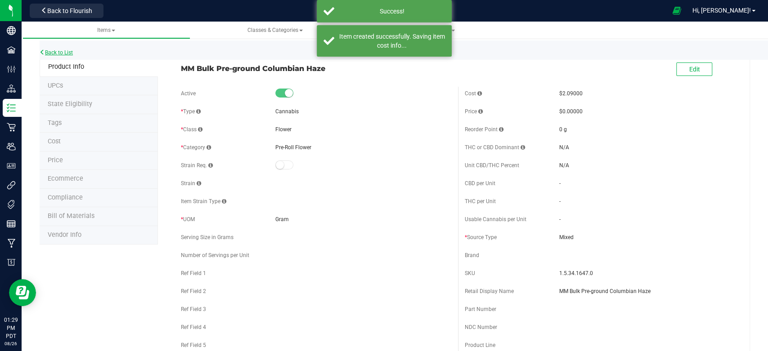
click at [67, 51] on link "Back to List" at bounding box center [56, 52] width 33 height 6
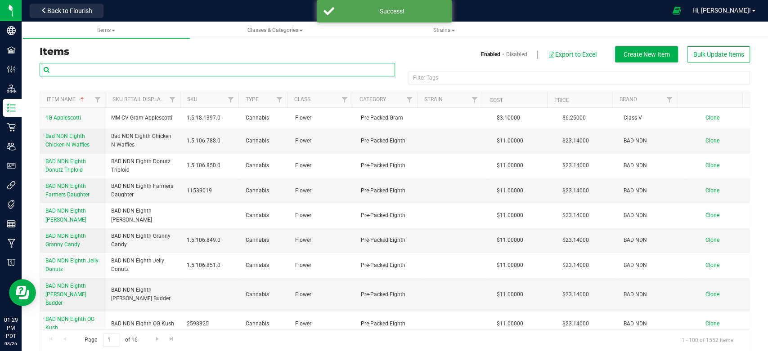
click at [122, 74] on input "text" at bounding box center [217, 69] width 355 height 13
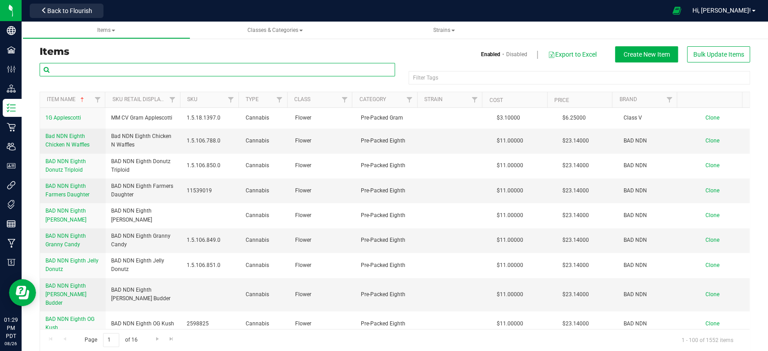
paste input "MM Bulk Pre-ground Banana Bread"
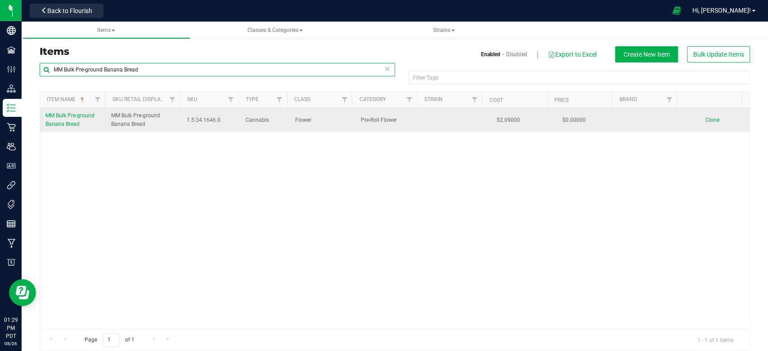
type input "MM Bulk Pre-ground Banana Bread"
click at [705, 117] on span "Clone" at bounding box center [712, 120] width 14 height 6
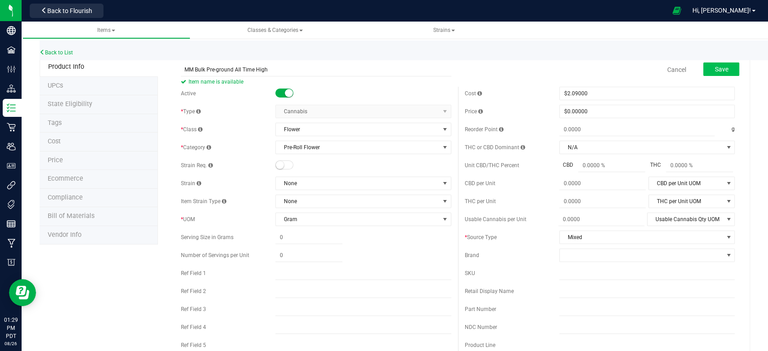
type input "MM Bulk Pre-ground All Time High"
click at [717, 64] on button "Save" at bounding box center [721, 69] width 36 height 13
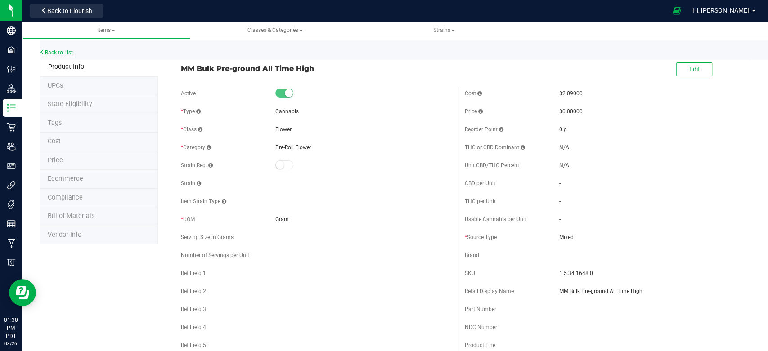
click at [68, 52] on link "Back to List" at bounding box center [56, 52] width 33 height 6
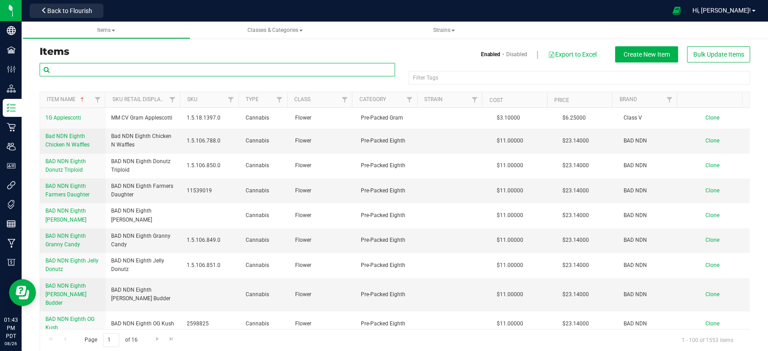
click at [166, 67] on input "text" at bounding box center [217, 69] width 355 height 13
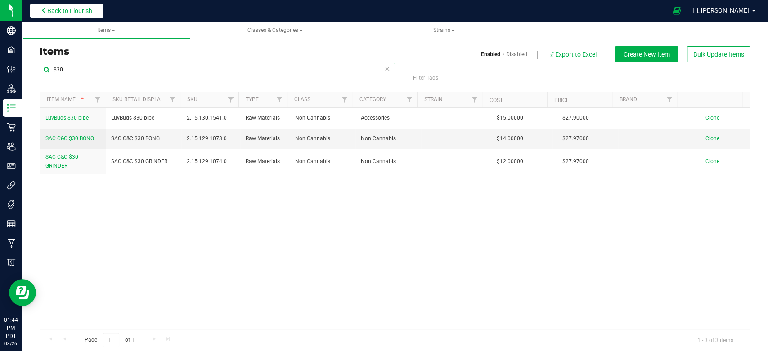
type input "$30"
click at [64, 10] on span "Back to Flourish" at bounding box center [69, 10] width 45 height 7
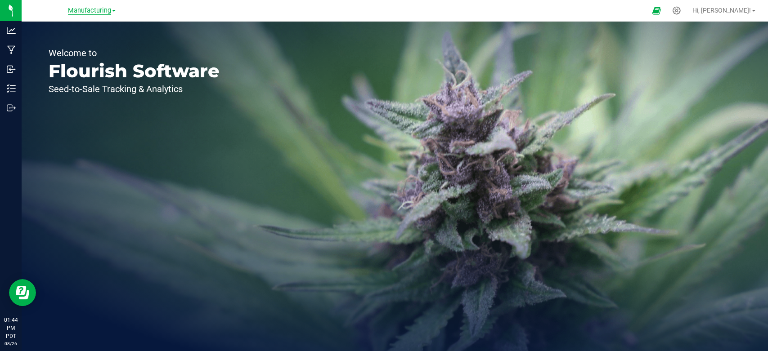
click at [98, 8] on span "Manufacturing" at bounding box center [89, 11] width 43 height 8
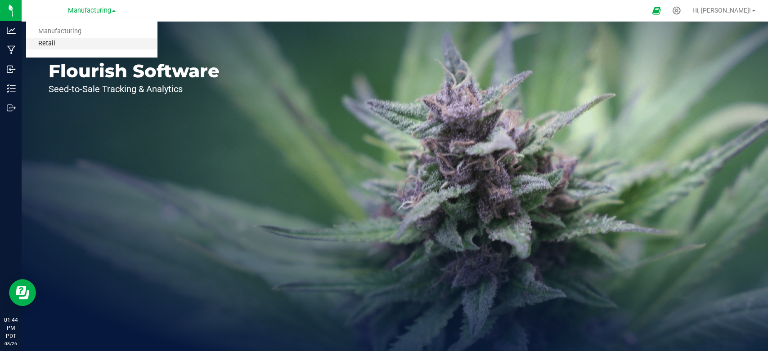
click at [61, 44] on link "Retail" at bounding box center [91, 44] width 131 height 12
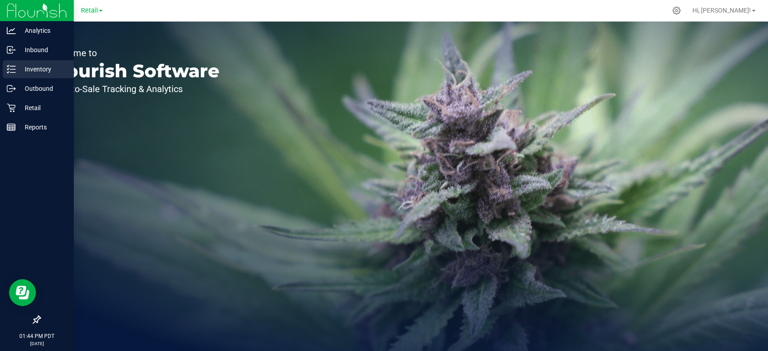
click at [12, 73] on icon at bounding box center [11, 69] width 9 height 9
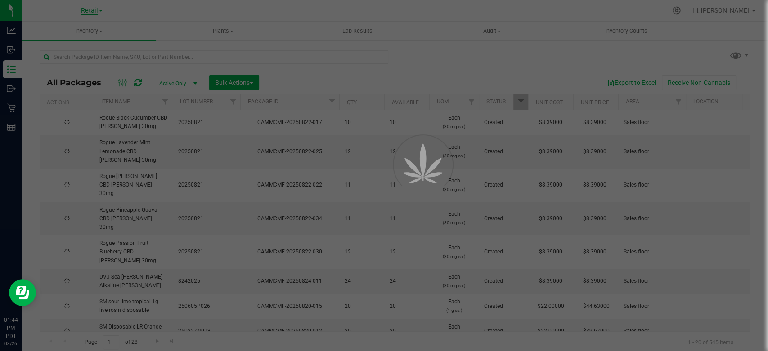
click at [80, 32] on div at bounding box center [384, 175] width 768 height 351
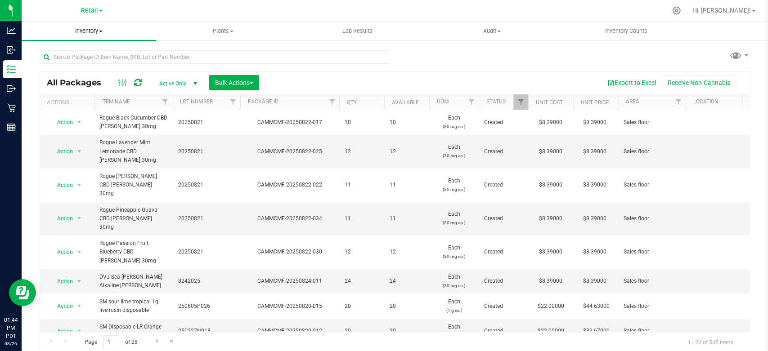
click at [87, 30] on span "Inventory" at bounding box center [89, 31] width 134 height 8
click at [77, 66] on span "All inventory" at bounding box center [52, 65] width 61 height 8
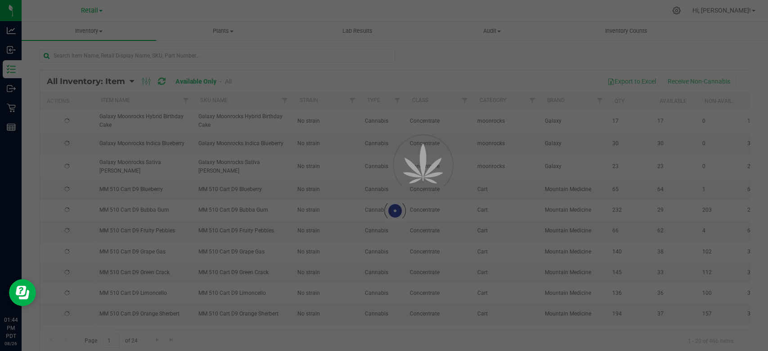
click at [138, 58] on div at bounding box center [384, 175] width 768 height 351
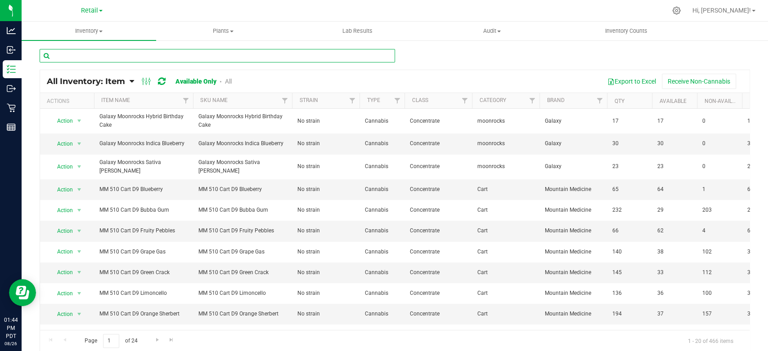
click at [138, 52] on input "text" at bounding box center [217, 55] width 355 height 13
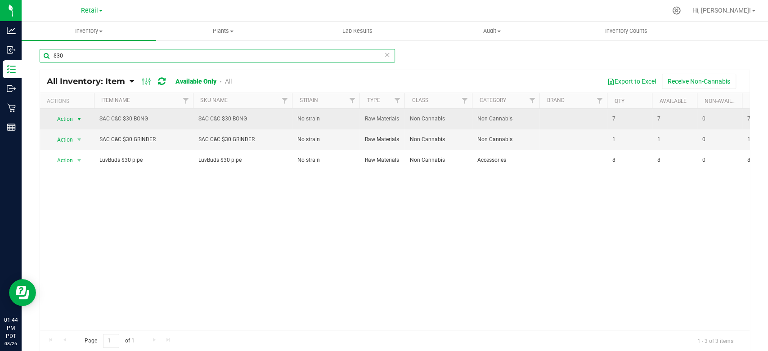
type input "$30"
click at [81, 121] on span "select" at bounding box center [79, 119] width 7 height 7
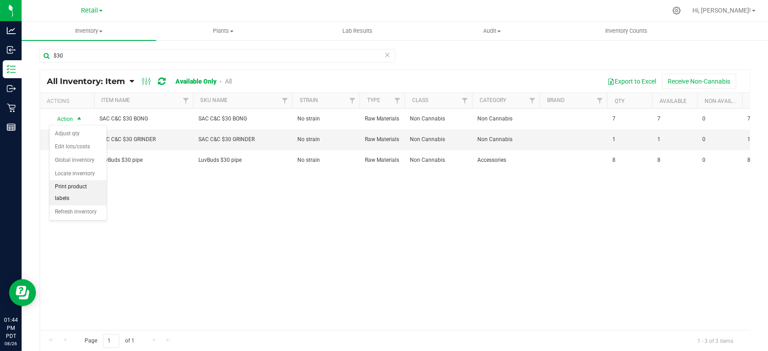
click at [83, 187] on li "Print product labels" at bounding box center [77, 192] width 57 height 25
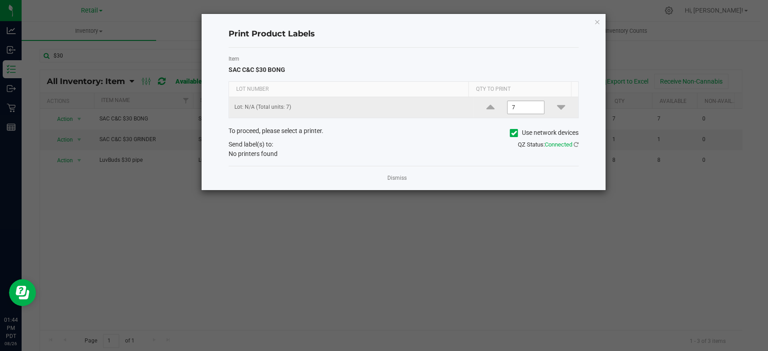
click at [510, 107] on input "7" at bounding box center [525, 107] width 37 height 13
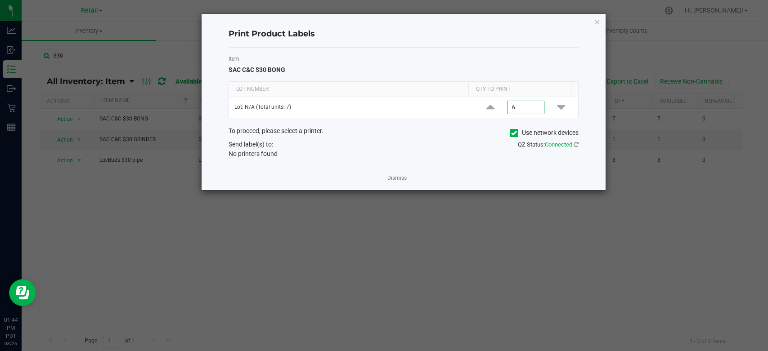
type input "6"
click at [515, 133] on icon at bounding box center [514, 133] width 6 height 0
click at [0, 0] on input "Use network devices" at bounding box center [0, 0] width 0 height 0
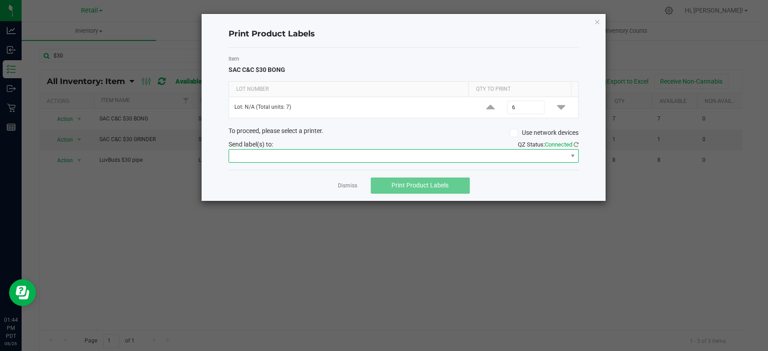
click at [414, 154] on span at bounding box center [398, 156] width 338 height 13
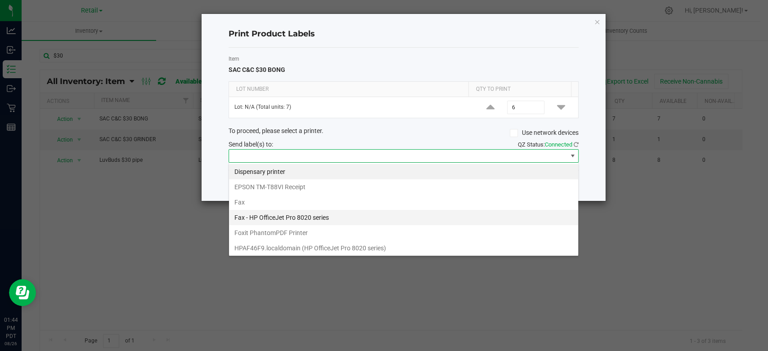
scroll to position [92, 0]
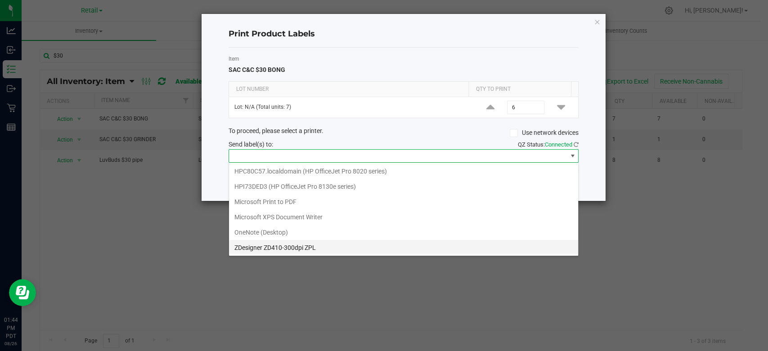
click at [343, 241] on ZPL "ZDesigner ZD410-300dpi ZPL" at bounding box center [403, 247] width 349 height 15
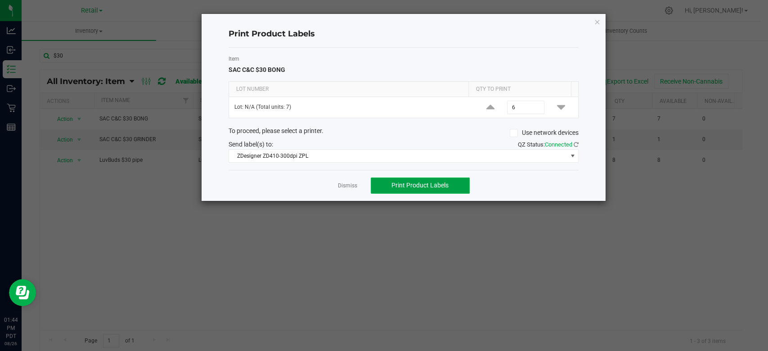
click at [421, 191] on button "Print Product Labels" at bounding box center [420, 186] width 99 height 16
click at [597, 19] on icon "button" at bounding box center [597, 21] width 6 height 11
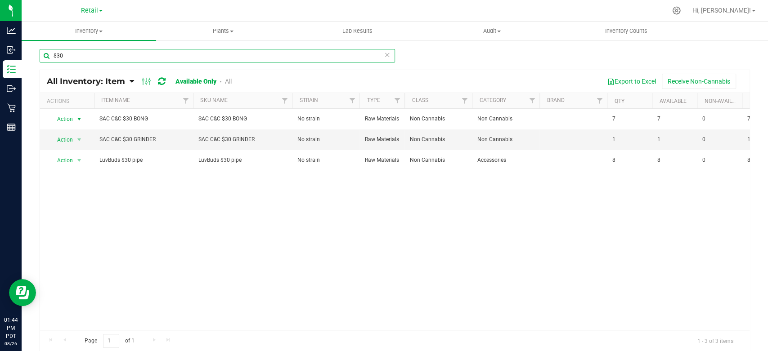
click at [109, 55] on input "$30" at bounding box center [217, 55] width 355 height 13
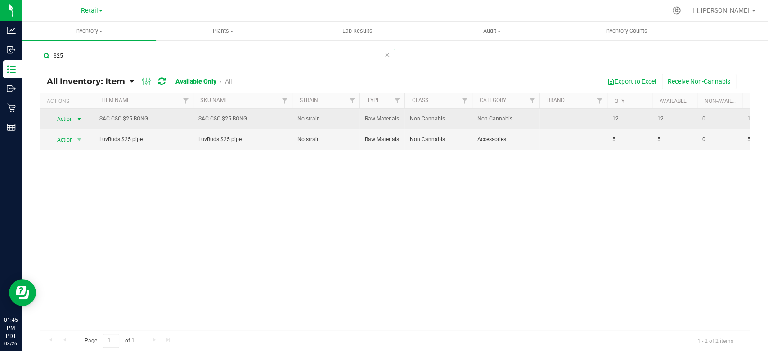
type input "$25"
click at [70, 119] on span "Action" at bounding box center [61, 119] width 24 height 13
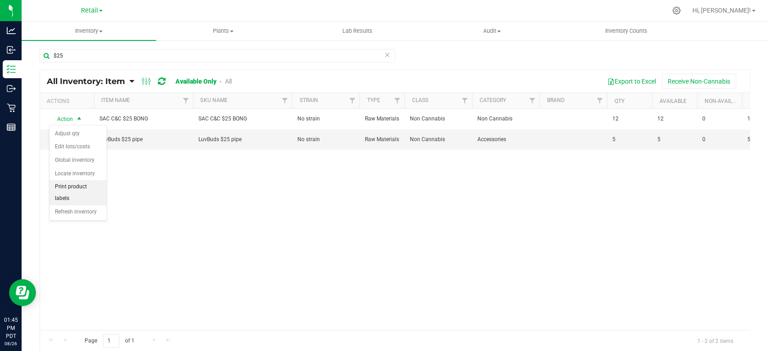
click at [78, 187] on li "Print product labels" at bounding box center [77, 192] width 57 height 25
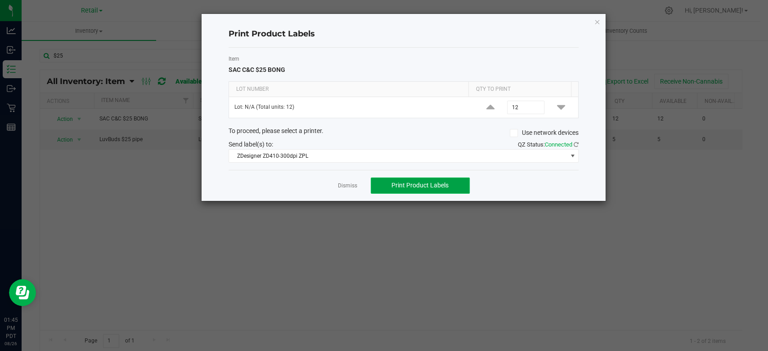
click at [389, 183] on button "Print Product Labels" at bounding box center [420, 186] width 99 height 16
click at [596, 20] on icon "button" at bounding box center [597, 21] width 6 height 11
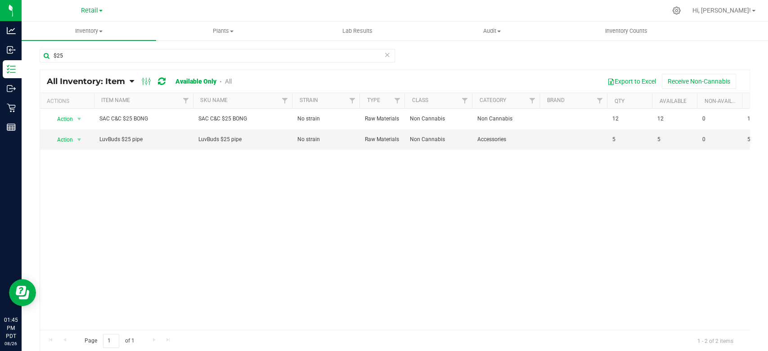
click at [384, 55] on icon at bounding box center [387, 54] width 6 height 11
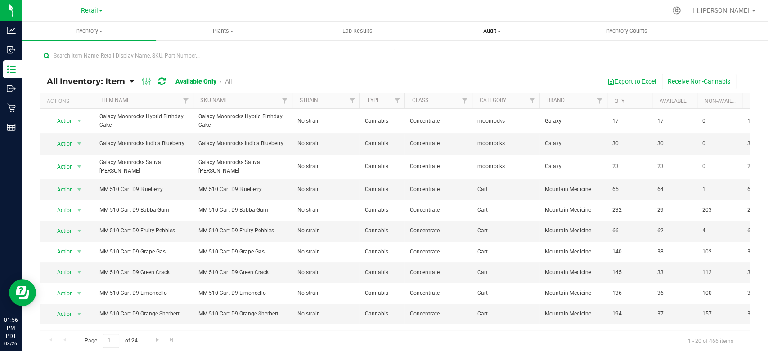
click at [486, 28] on span "Audit" at bounding box center [492, 31] width 134 height 8
click at [568, 29] on uib-tab-heading "Inventory Counts" at bounding box center [626, 31] width 134 height 18
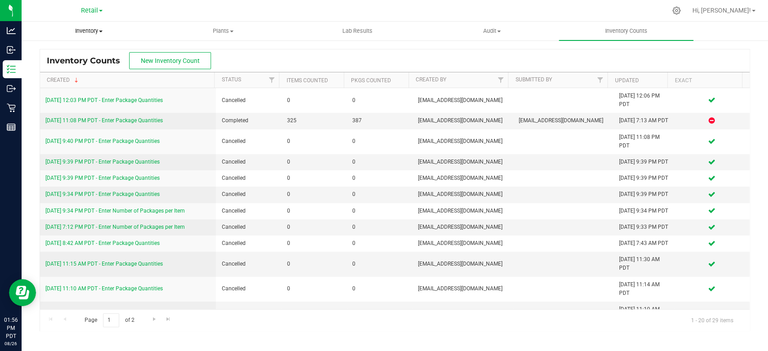
click at [96, 31] on span "Inventory" at bounding box center [89, 31] width 134 height 8
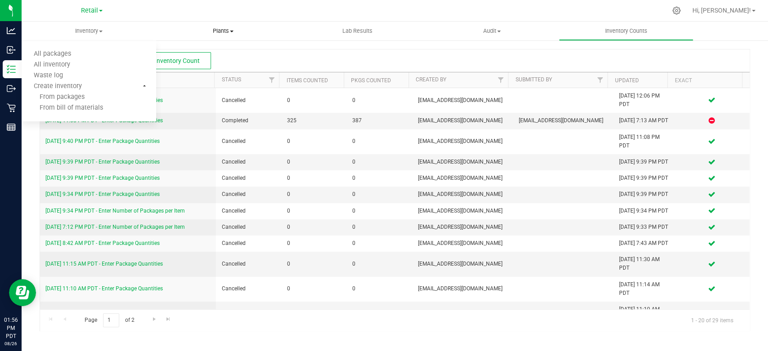
click at [216, 28] on span "Plants" at bounding box center [224, 31] width 134 height 8
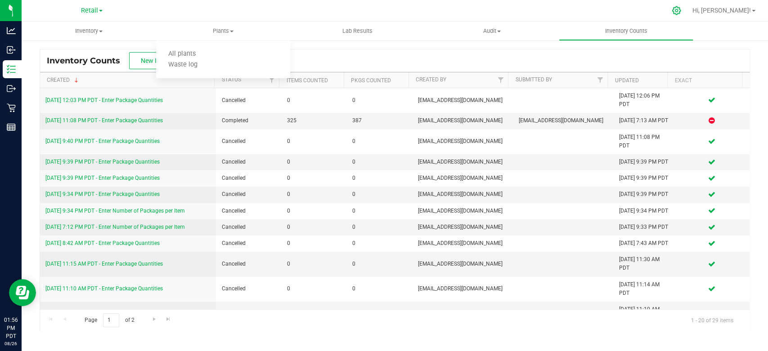
click at [683, 10] on div at bounding box center [676, 10] width 13 height 9
click at [681, 9] on icon at bounding box center [675, 10] width 9 height 9
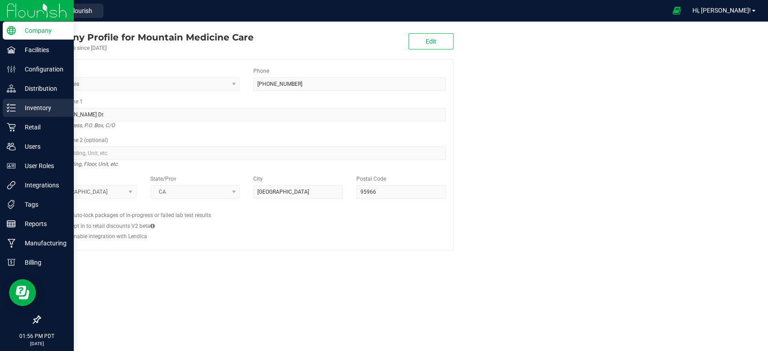
click at [42, 111] on p "Inventory" at bounding box center [43, 108] width 54 height 11
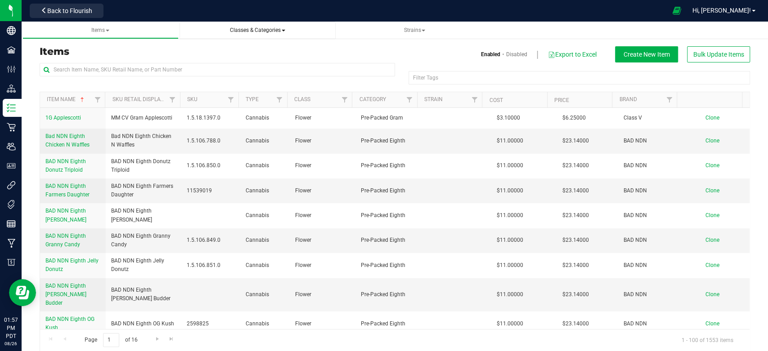
click at [252, 31] on span "Classes & Categories" at bounding box center [257, 30] width 55 height 6
click at [336, 35] on link "Strains" at bounding box center [414, 31] width 156 height 18
click at [99, 27] on span "Items" at bounding box center [100, 30] width 18 height 6
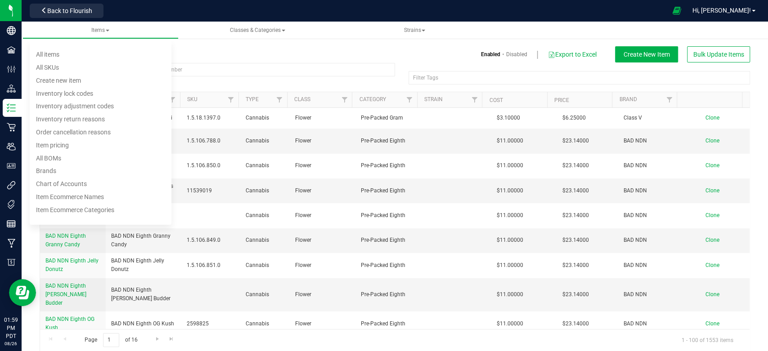
click at [325, 56] on h3 "Items" at bounding box center [214, 51] width 349 height 11
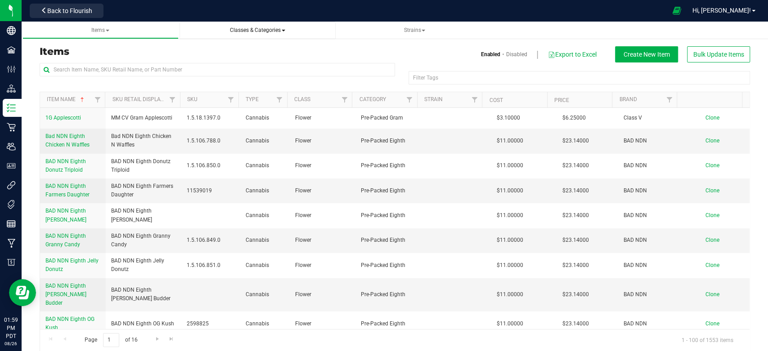
click at [246, 27] on span "Classes & Categories" at bounding box center [257, 30] width 55 height 6
click at [352, 43] on div "Items Enabled Disabled Export to Excel Create New Item Bulk Update Items Filter…" at bounding box center [395, 193] width 710 height 316
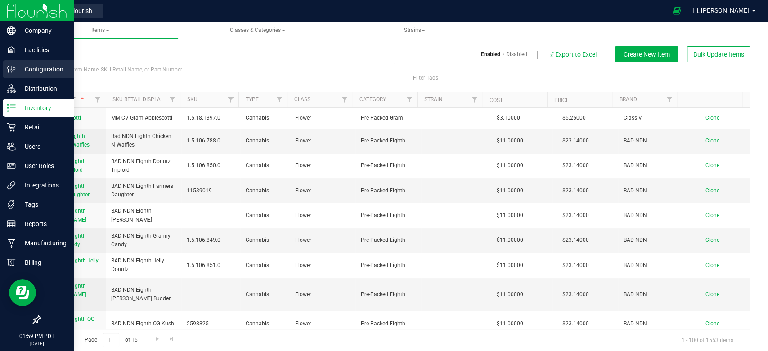
click at [42, 71] on p "Configuration" at bounding box center [43, 69] width 54 height 11
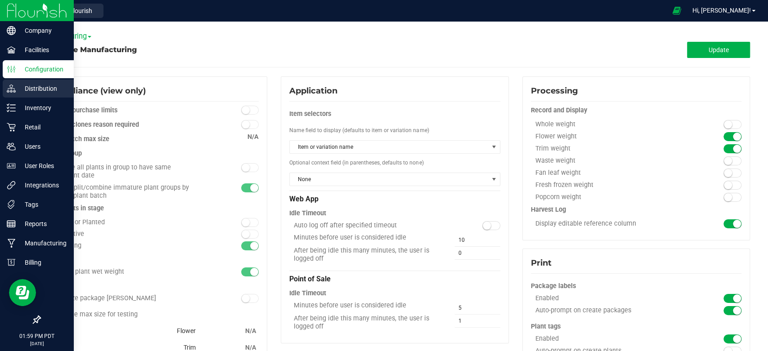
click at [44, 85] on p "Distribution" at bounding box center [43, 88] width 54 height 11
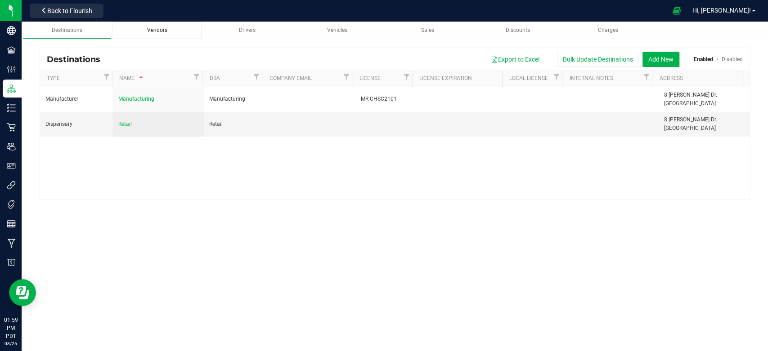
click at [157, 30] on span "Vendors" at bounding box center [157, 30] width 20 height 6
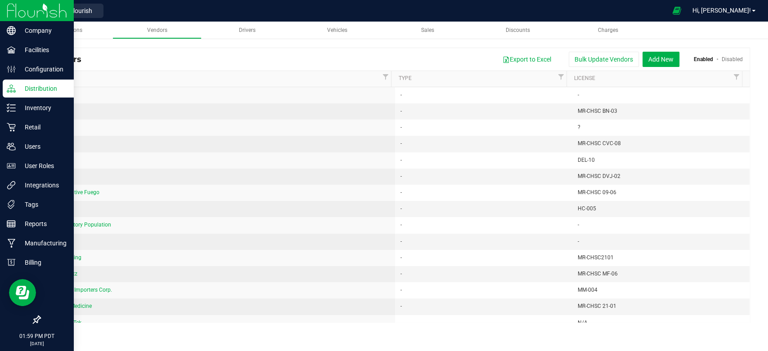
click at [0, 328] on div "01:59 PM PDT 08/26/2025 08/26" at bounding box center [37, 339] width 74 height 23
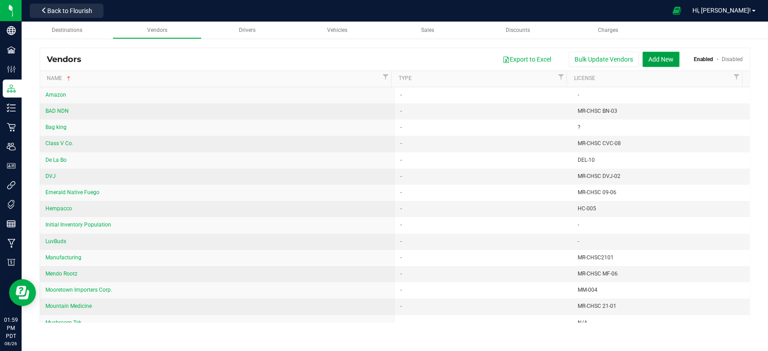
click at [660, 59] on button "Add New" at bounding box center [660, 59] width 37 height 15
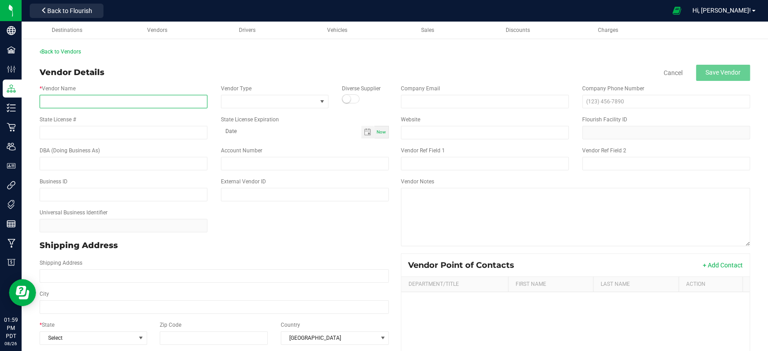
click at [92, 100] on input "* Vendor Name" at bounding box center [124, 101] width 168 height 13
type input "Auntie Beth"
click at [308, 103] on span at bounding box center [268, 101] width 95 height 13
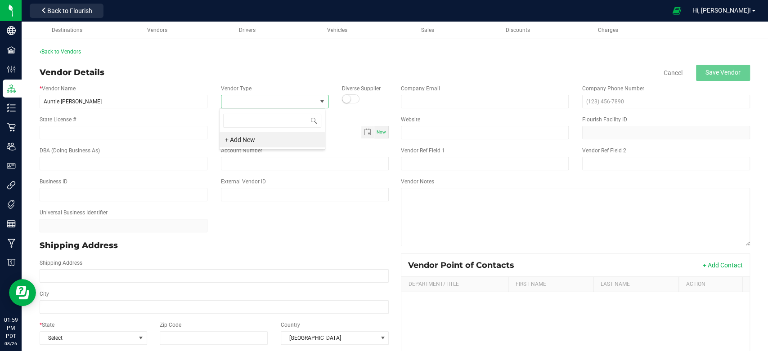
scroll to position [13, 106]
click at [276, 58] on div "Back to Vendors Vendor Details Cancel Save Vendor * Vendor Name Auntie Beth Ven…" at bounding box center [395, 254] width 710 height 413
click at [194, 84] on div "* Vendor Name Auntie Beth Vendor Type Diverse Supplier" at bounding box center [214, 96] width 363 height 31
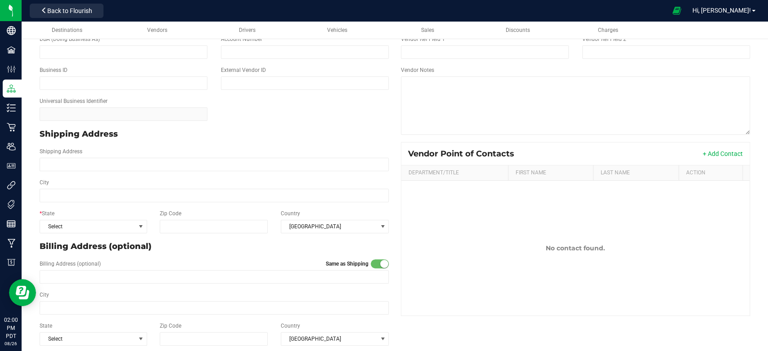
scroll to position [119, 0]
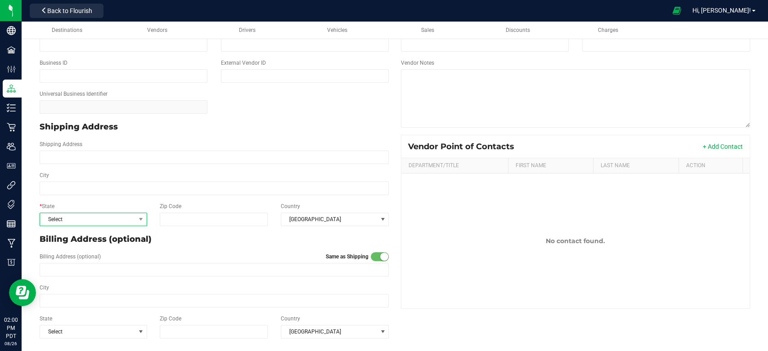
click at [90, 222] on span "Select" at bounding box center [87, 219] width 95 height 13
click at [63, 138] on li "CA" at bounding box center [92, 144] width 105 height 15
click at [250, 125] on p "Shipping Address" at bounding box center [214, 127] width 349 height 12
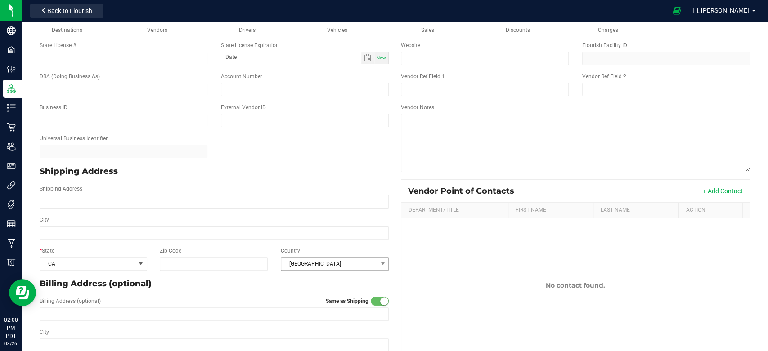
scroll to position [0, 0]
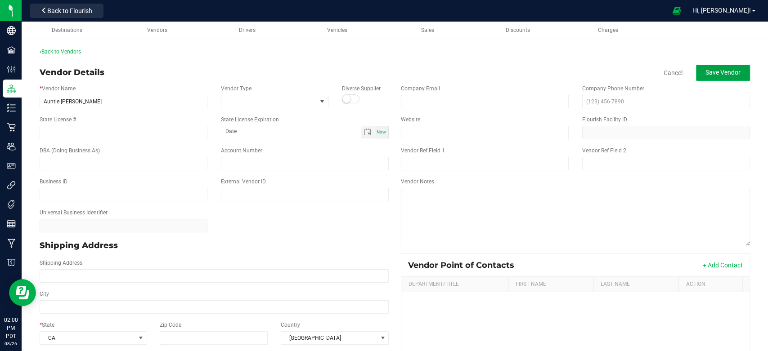
click at [705, 69] on span "Save Vendor" at bounding box center [722, 72] width 35 height 7
click at [54, 49] on link "Back to Vendors" at bounding box center [60, 52] width 41 height 6
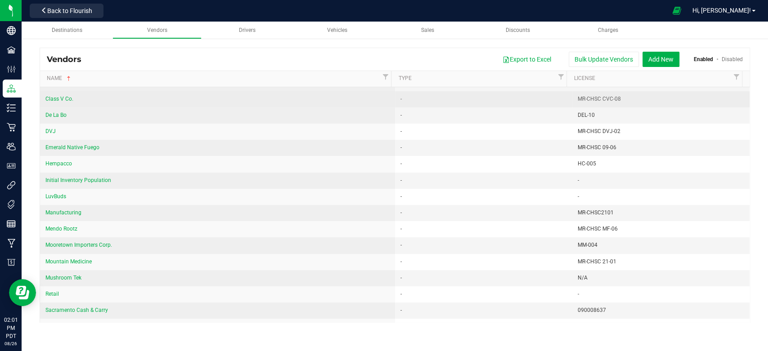
scroll to position [72, 0]
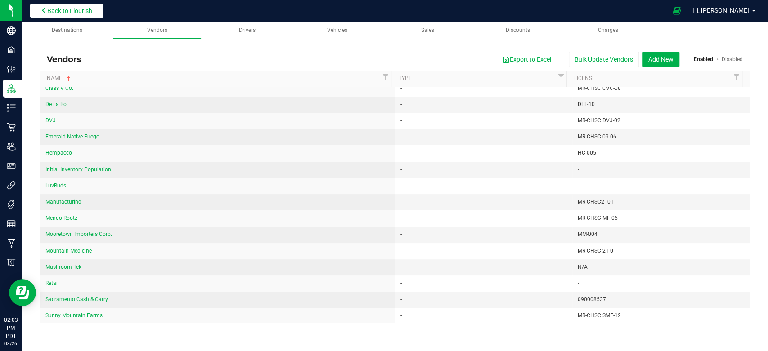
click at [43, 15] on button "Back to Flourish" at bounding box center [67, 11] width 74 height 14
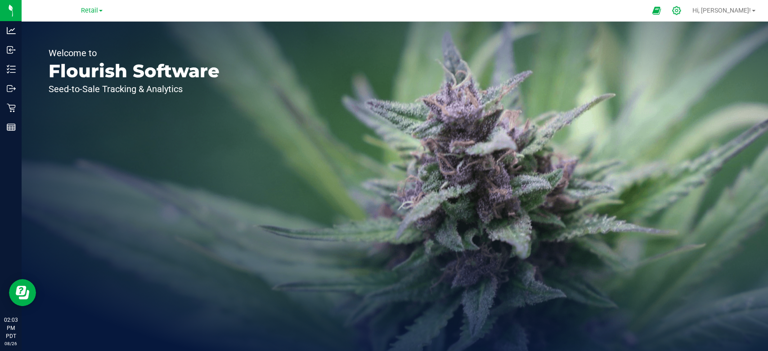
click at [681, 9] on icon at bounding box center [675, 10] width 9 height 9
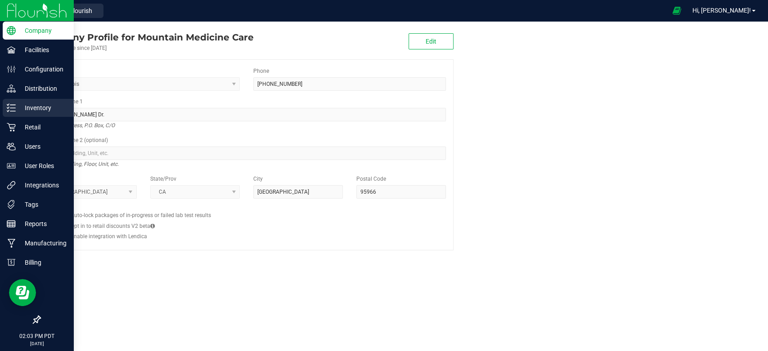
click at [17, 116] on div "Inventory" at bounding box center [38, 108] width 71 height 18
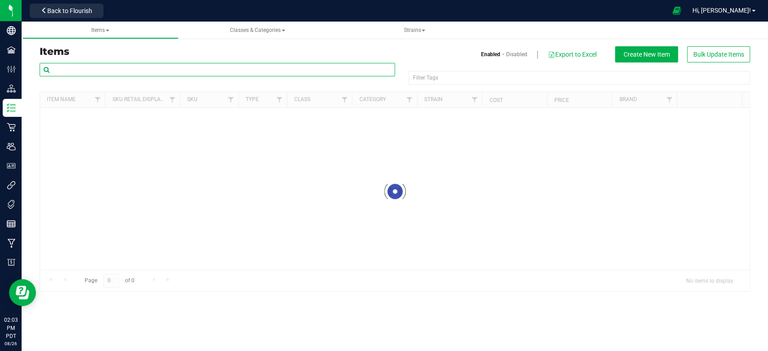
click at [133, 67] on input "text" at bounding box center [217, 69] width 355 height 13
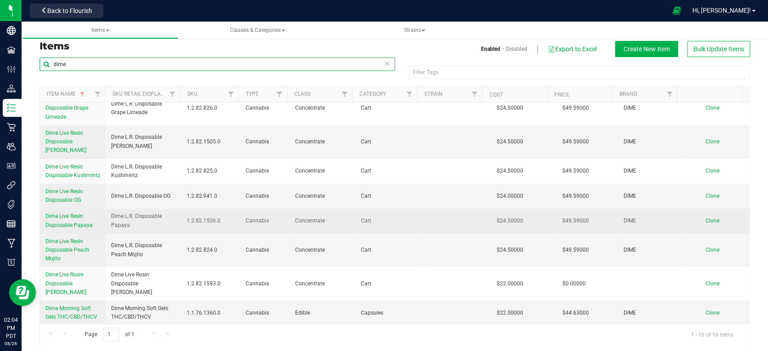
scroll to position [9, 0]
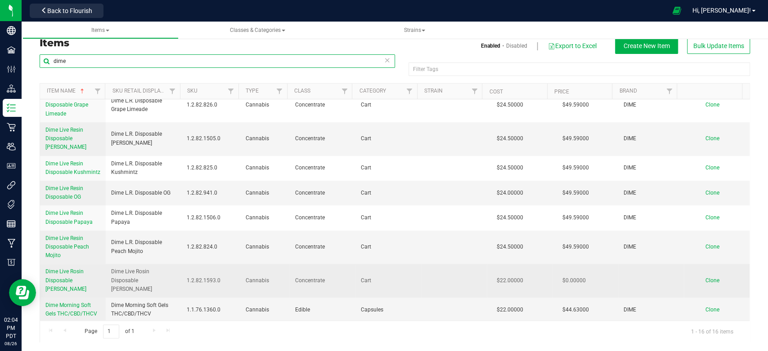
type input "dime"
click at [78, 278] on span "Dime Live Rosin Disposable [PERSON_NAME]" at bounding box center [65, 280] width 41 height 23
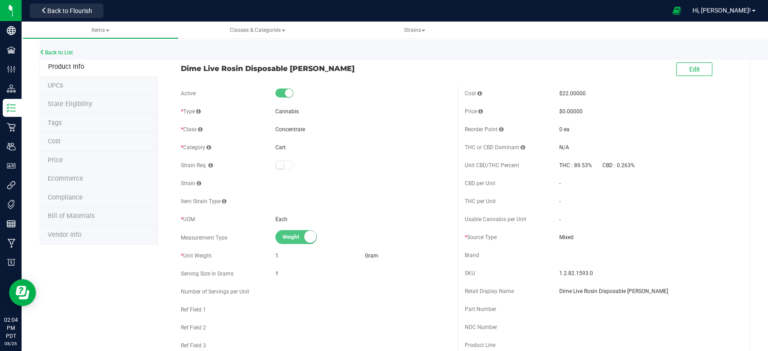
click at [59, 163] on span "Price" at bounding box center [55, 161] width 15 height 8
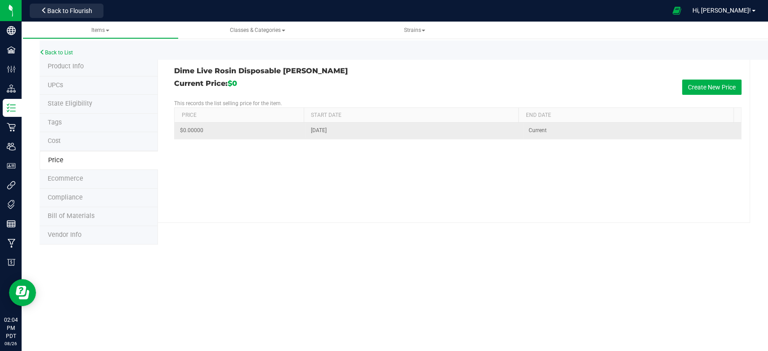
click at [220, 128] on td "$0.00000" at bounding box center [240, 131] width 130 height 16
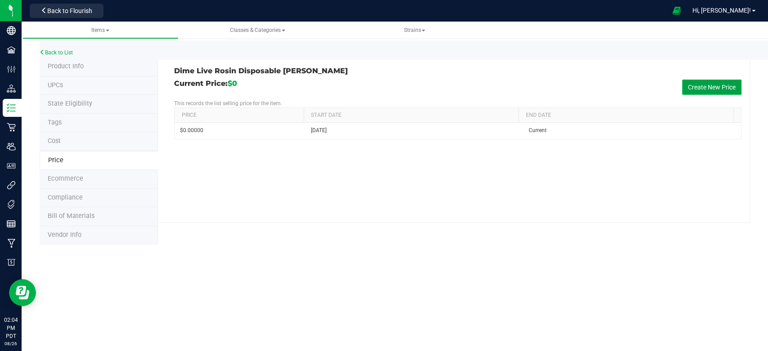
click at [698, 87] on button "Create New Price" at bounding box center [711, 87] width 59 height 15
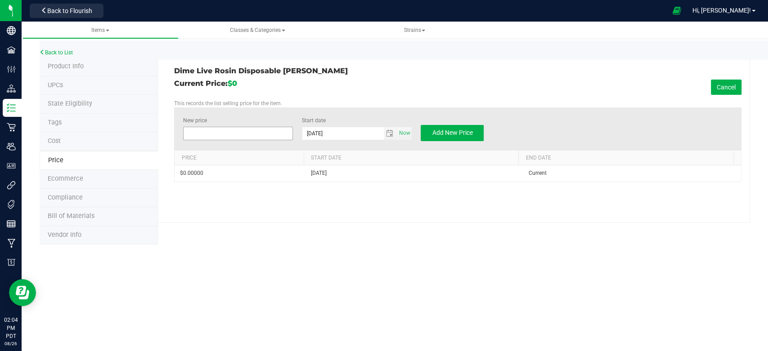
click at [257, 133] on span at bounding box center [238, 133] width 110 height 13
type input "45.45"
click at [343, 86] on div "Current Price: $0 Cancel" at bounding box center [457, 87] width 567 height 15
click at [439, 130] on span "Add New Price" at bounding box center [452, 132] width 40 height 7
type input "$0.00000"
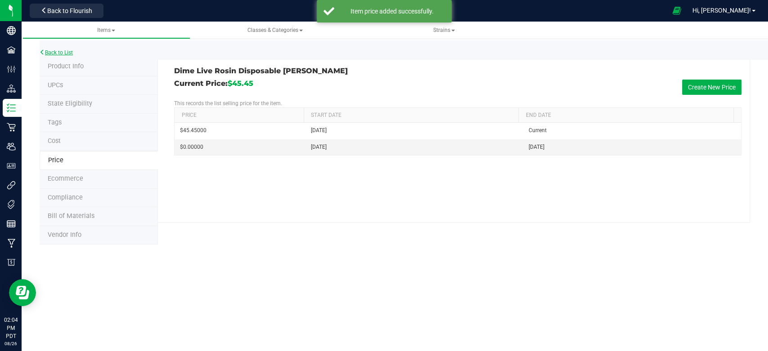
click at [64, 54] on link "Back to List" at bounding box center [56, 52] width 33 height 6
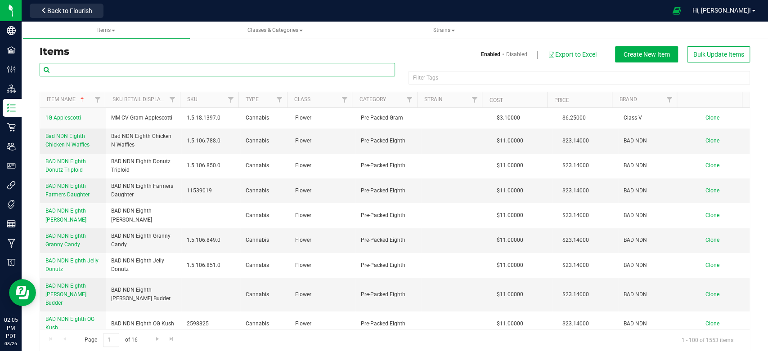
click at [144, 75] on input "text" at bounding box center [217, 69] width 355 height 13
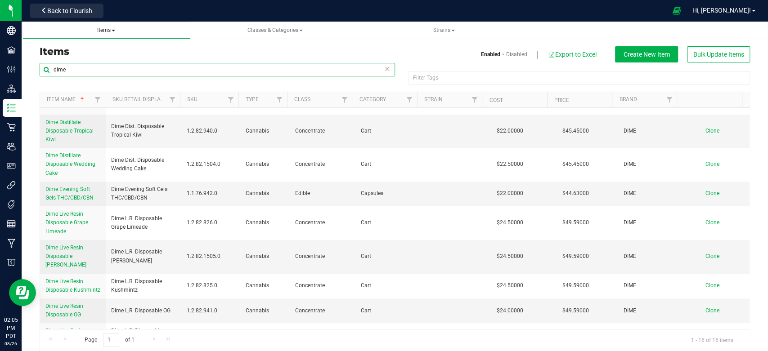
scroll to position [4, 0]
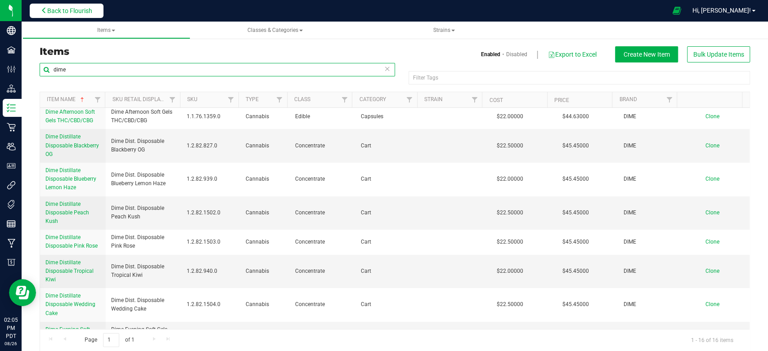
type input "dime"
click at [61, 8] on span "Back to Flourish" at bounding box center [69, 10] width 45 height 7
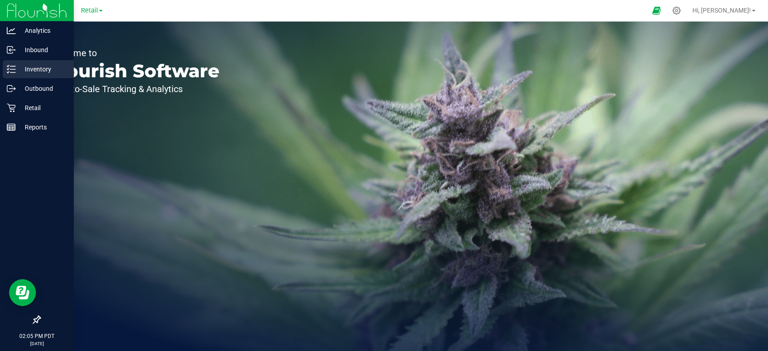
click at [12, 70] on icon at bounding box center [11, 69] width 9 height 9
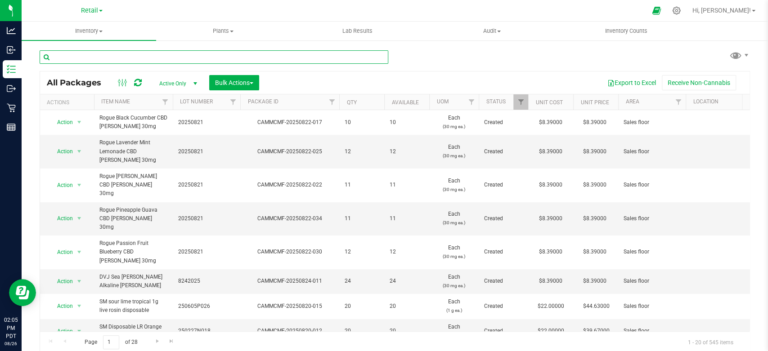
click at [108, 53] on input "text" at bounding box center [214, 56] width 349 height 13
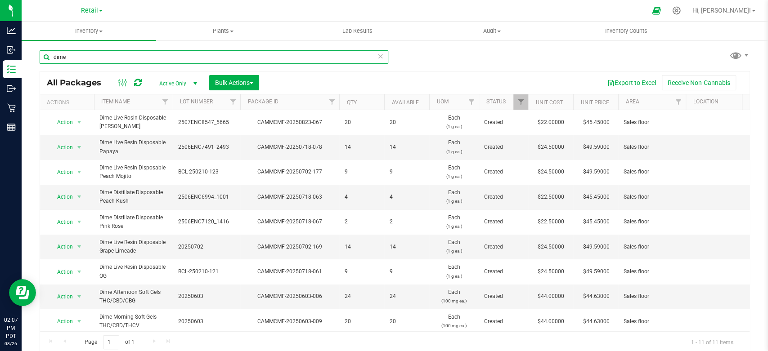
type input "dime"
click at [377, 57] on icon at bounding box center [380, 55] width 6 height 11
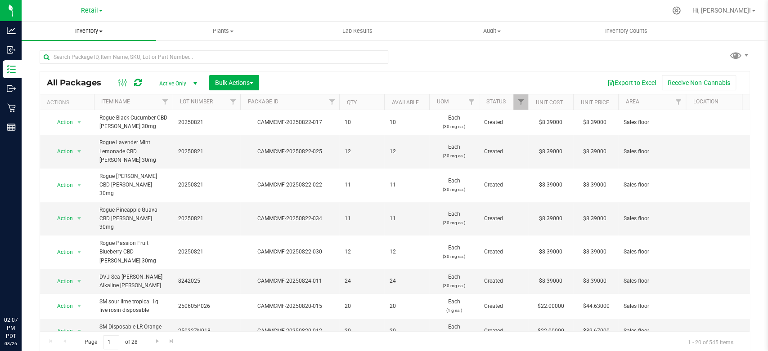
click at [99, 31] on span "Inventory" at bounding box center [89, 31] width 134 height 8
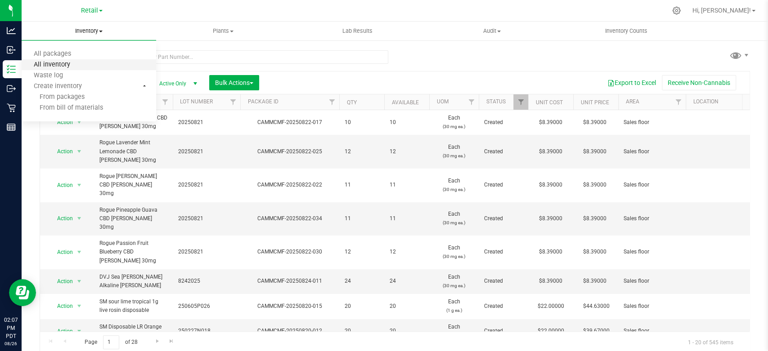
click at [69, 67] on span "All inventory" at bounding box center [52, 65] width 61 height 8
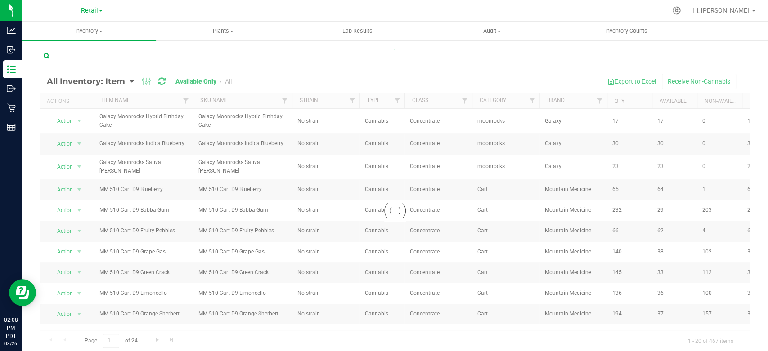
click at [179, 54] on input "text" at bounding box center [217, 55] width 355 height 13
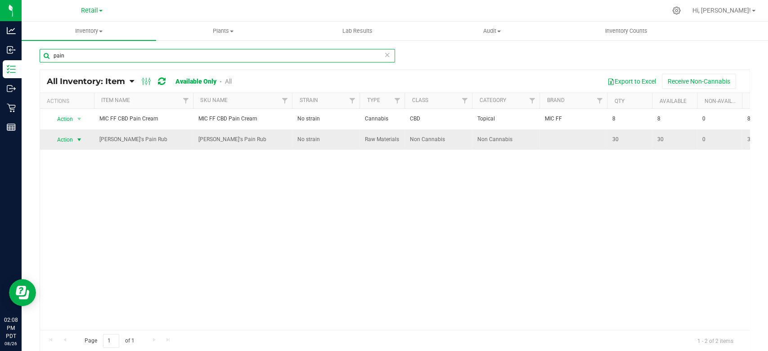
type input "pain"
click at [60, 141] on span "Action" at bounding box center [61, 140] width 24 height 13
click at [74, 207] on li "Print product labels" at bounding box center [77, 213] width 57 height 25
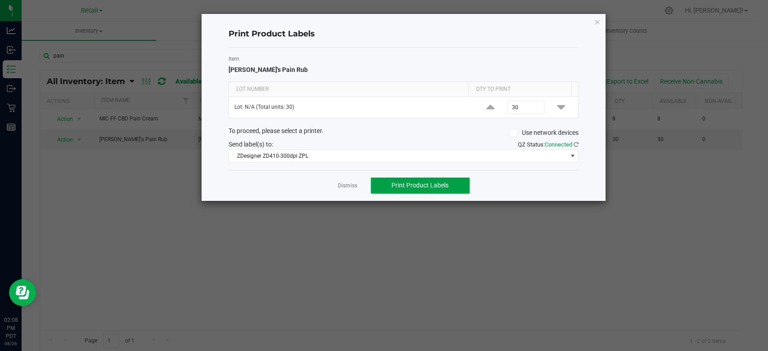
click at [425, 180] on button "Print Product Labels" at bounding box center [420, 186] width 99 height 16
click at [597, 18] on icon "button" at bounding box center [597, 21] width 6 height 11
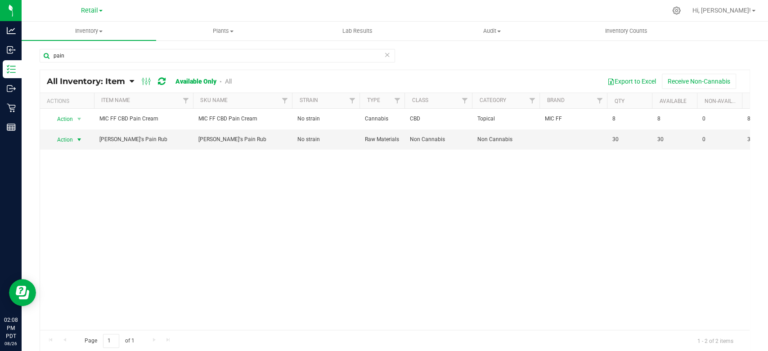
click at [384, 53] on icon at bounding box center [387, 54] width 6 height 11
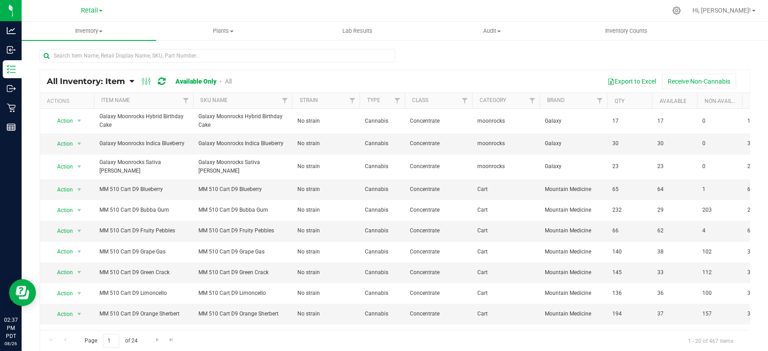
click at [456, 77] on div "Export to Excel Receive Non-Cannabis" at bounding box center [493, 81] width 497 height 15
click at [87, 9] on span "Retail" at bounding box center [89, 11] width 17 height 8
click at [63, 27] on link "Manufacturing" at bounding box center [91, 32] width 131 height 12
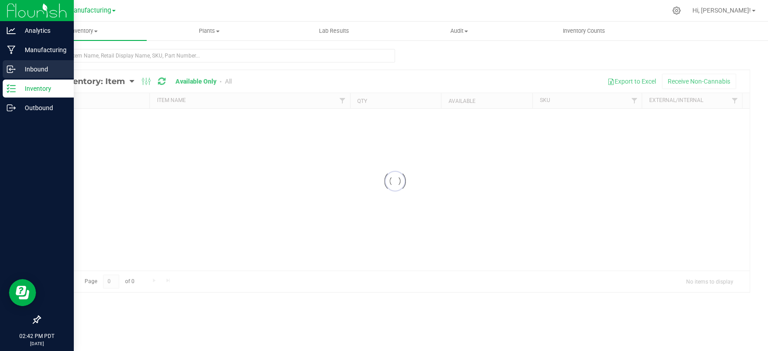
click at [27, 71] on p "Inbound" at bounding box center [43, 69] width 54 height 11
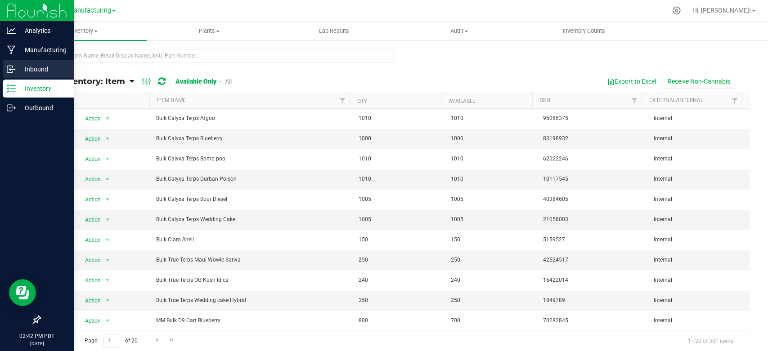
click at [30, 74] on p "Inbound" at bounding box center [43, 69] width 54 height 11
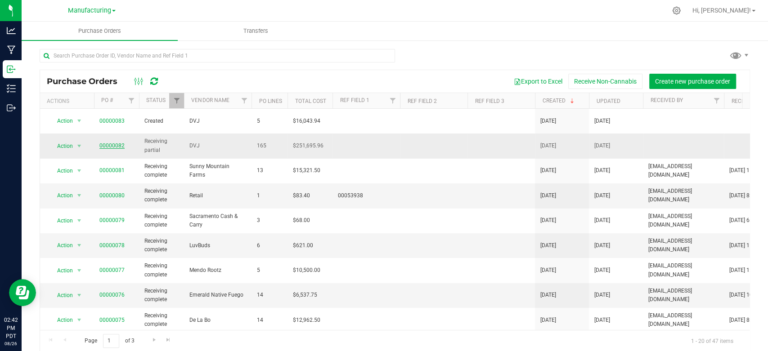
click at [115, 143] on link "00000082" at bounding box center [111, 146] width 25 height 6
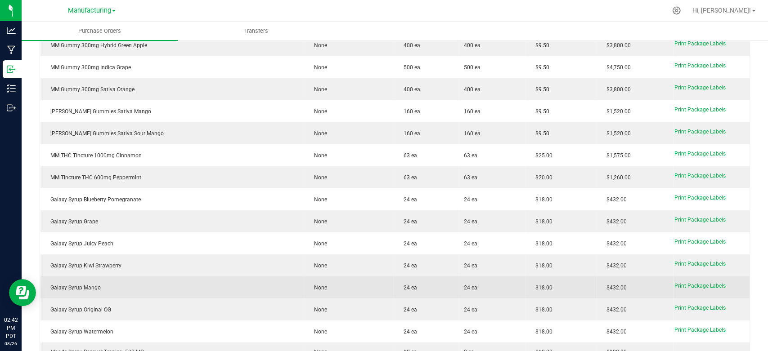
scroll to position [1799, 0]
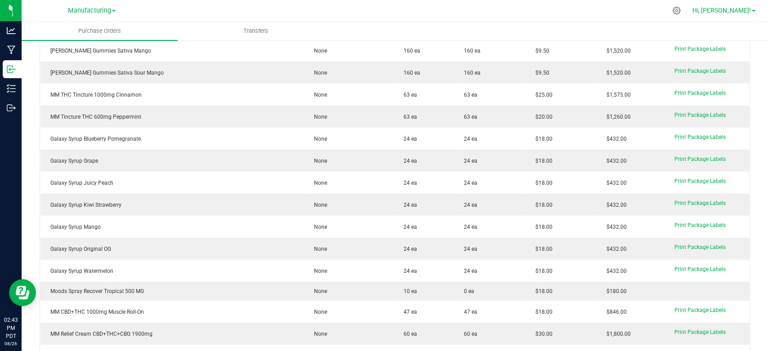
click at [734, 13] on span "Hi, [PERSON_NAME]!" at bounding box center [721, 10] width 58 height 7
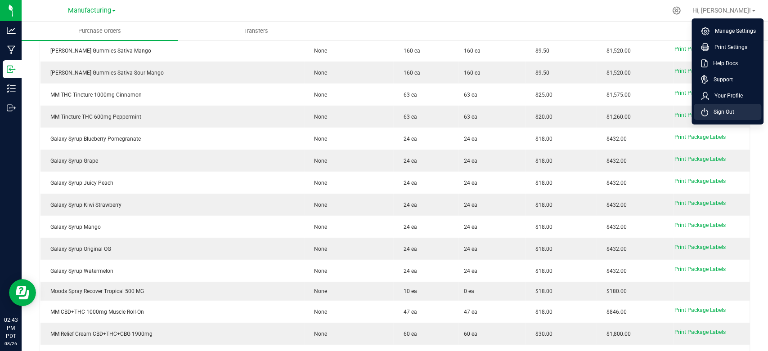
click at [711, 114] on span "Sign Out" at bounding box center [721, 111] width 26 height 9
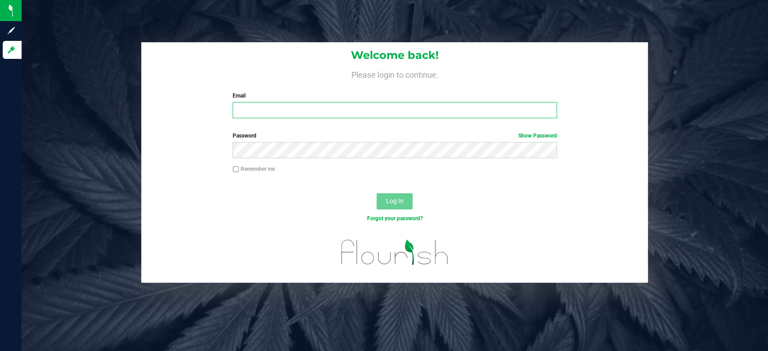
click at [308, 109] on input "Email" at bounding box center [395, 110] width 324 height 16
type input "[EMAIL_ADDRESS][DOMAIN_NAME]"
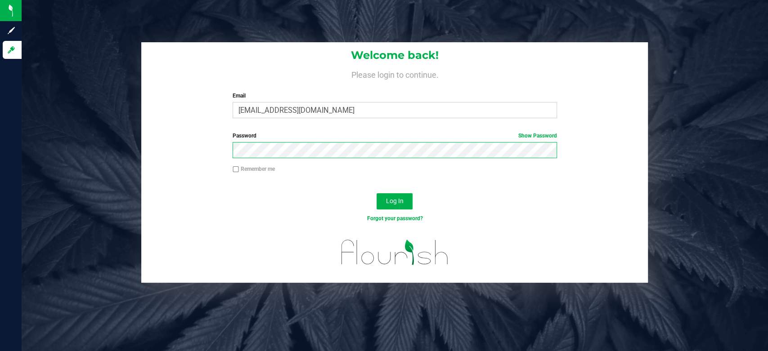
click at [376, 193] on button "Log In" at bounding box center [394, 201] width 36 height 16
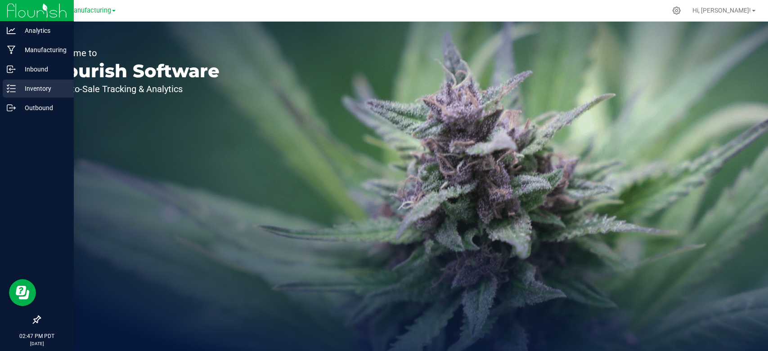
click at [28, 81] on div "Inventory" at bounding box center [38, 89] width 71 height 18
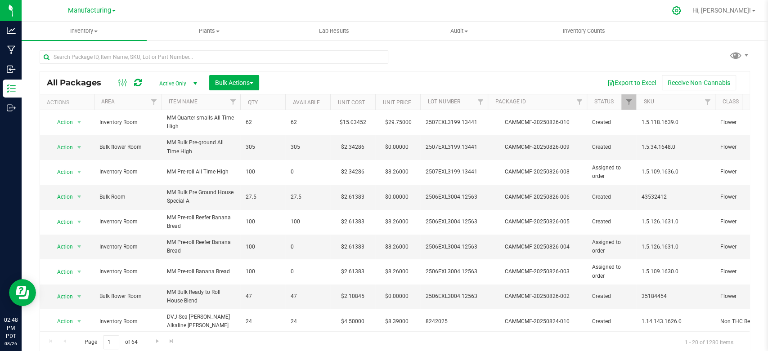
click at [681, 10] on icon at bounding box center [675, 10] width 9 height 9
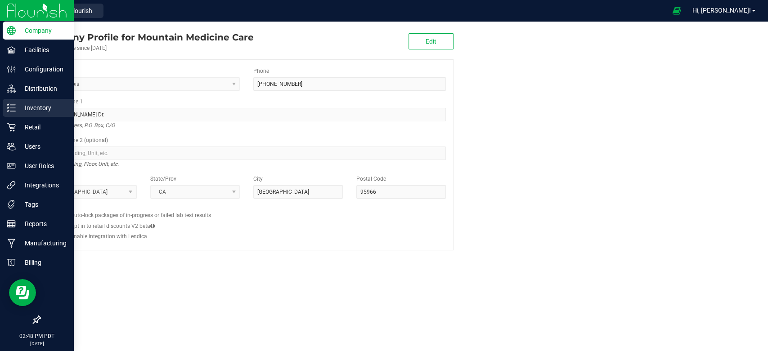
click at [27, 112] on p "Inventory" at bounding box center [43, 108] width 54 height 11
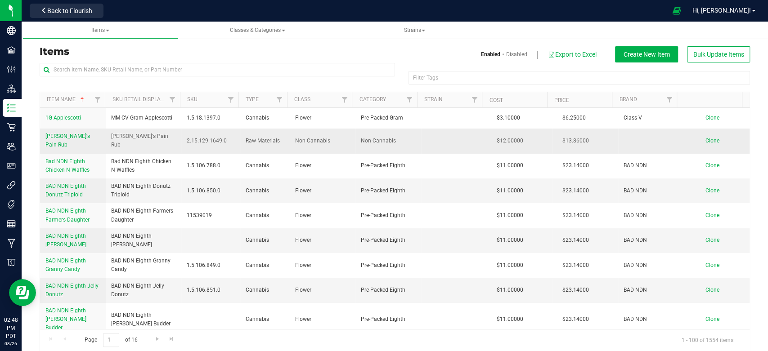
click at [88, 137] on span "Auntie Beth's Pain Rub" at bounding box center [67, 140] width 45 height 15
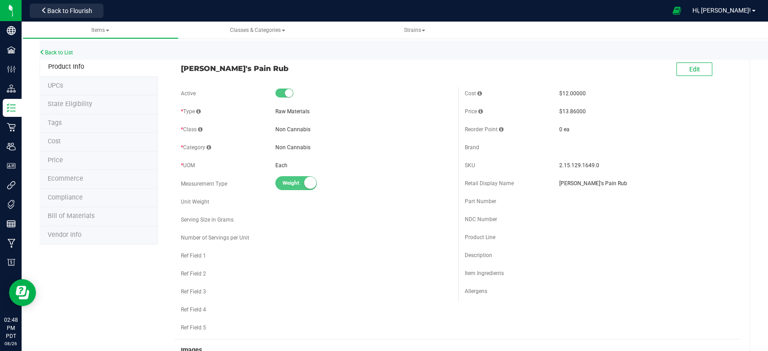
click at [58, 56] on div "Back to List" at bounding box center [424, 49] width 768 height 19
click at [59, 56] on link "Back to List" at bounding box center [56, 52] width 33 height 6
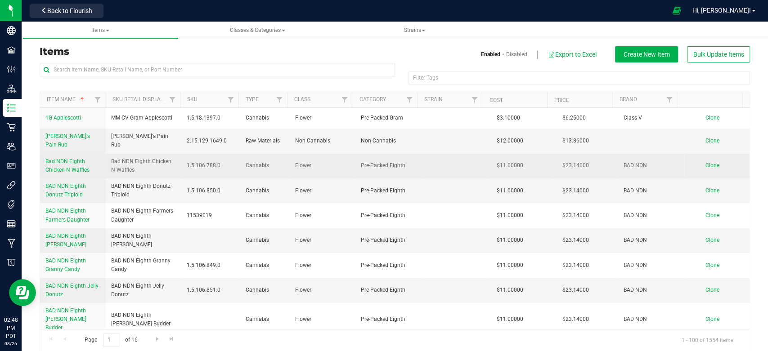
click at [70, 163] on span "Bad NDN Eighth Chicken N Waffles" at bounding box center [67, 165] width 44 height 15
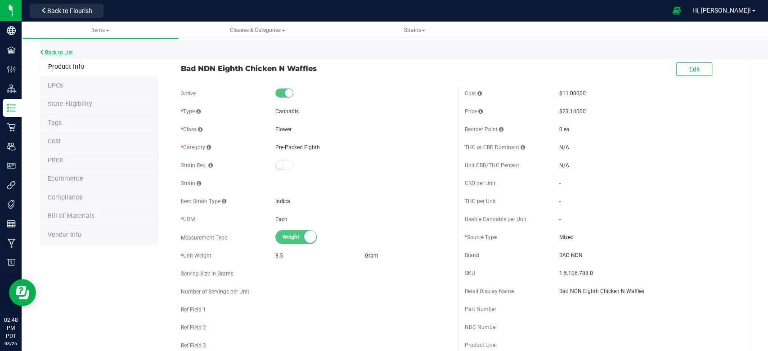
click at [52, 54] on link "Back to List" at bounding box center [56, 52] width 33 height 6
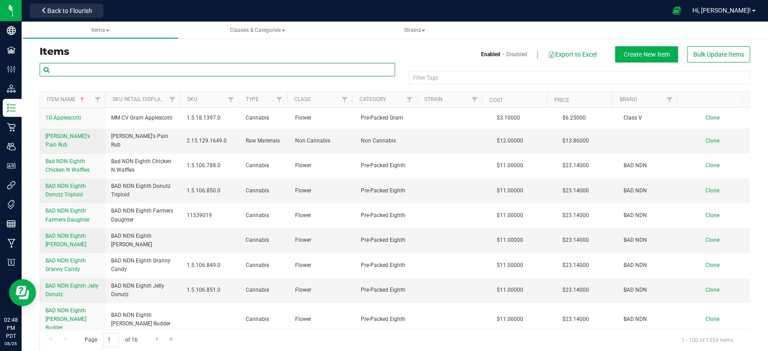
click at [141, 64] on input "text" at bounding box center [217, 69] width 355 height 13
type input "eighth"
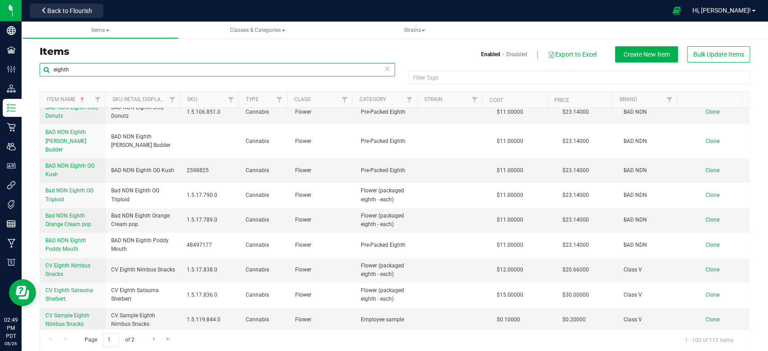
scroll to position [150, 0]
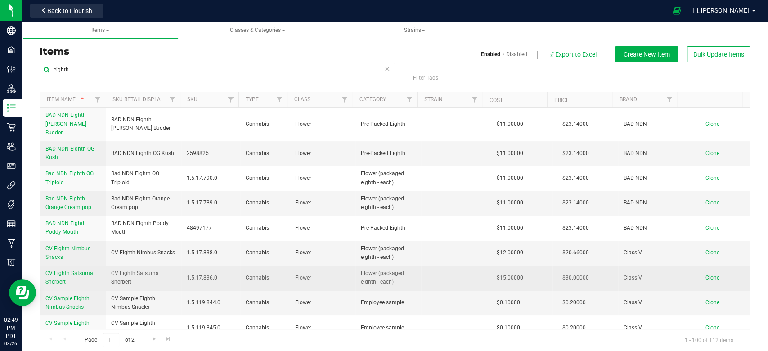
click at [61, 269] on link "CV Eighth Satsuma Sherbert" at bounding box center [72, 277] width 55 height 17
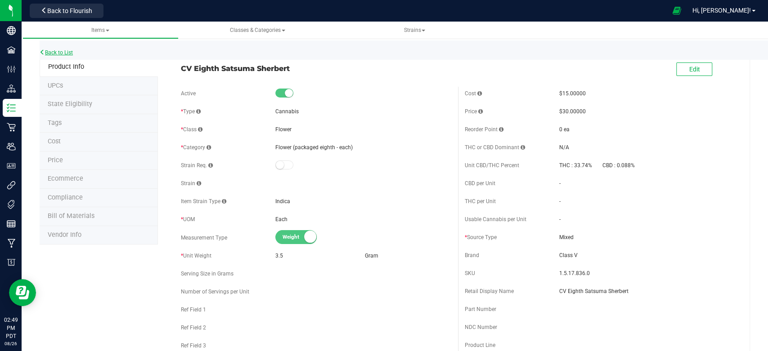
click at [55, 52] on link "Back to List" at bounding box center [56, 52] width 33 height 6
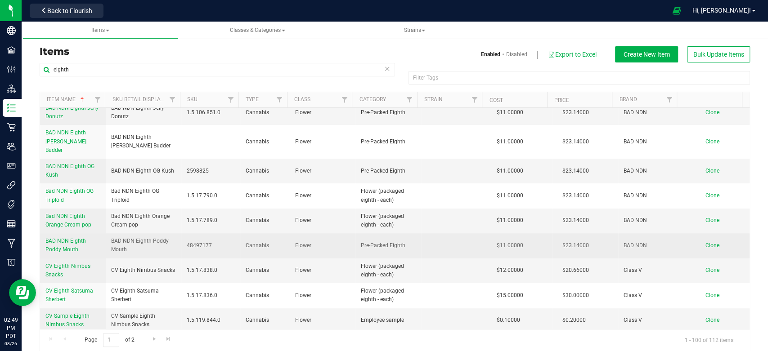
scroll to position [150, 0]
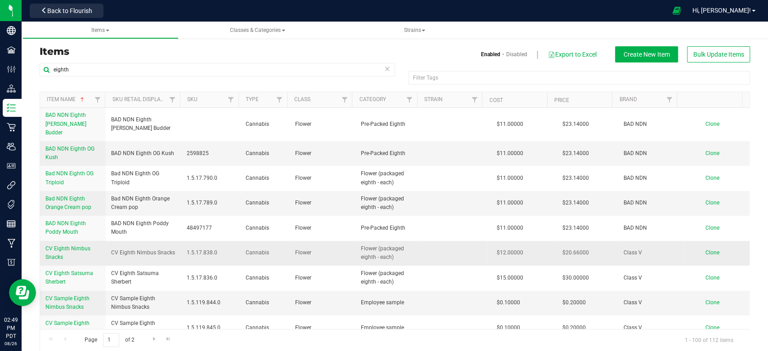
click at [76, 246] on span "CV Eighth Nimbus Snacks" at bounding box center [67, 253] width 45 height 15
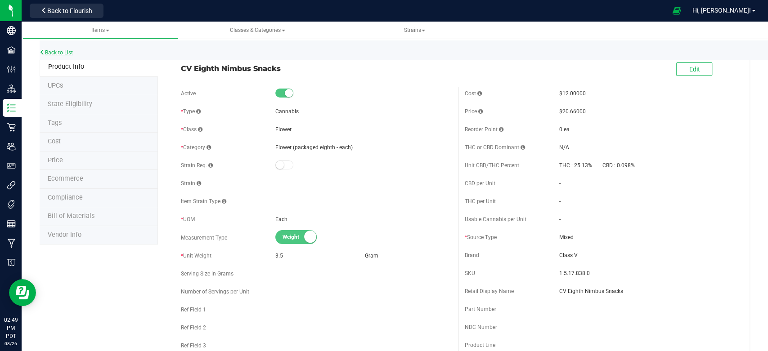
click at [72, 53] on link "Back to List" at bounding box center [56, 52] width 33 height 6
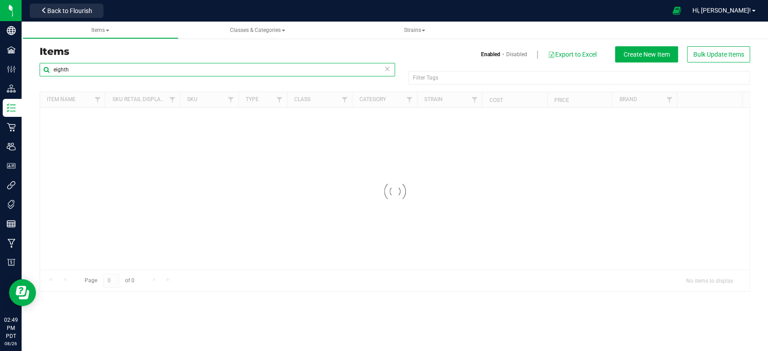
click at [154, 71] on input "eighth" at bounding box center [217, 69] width 355 height 13
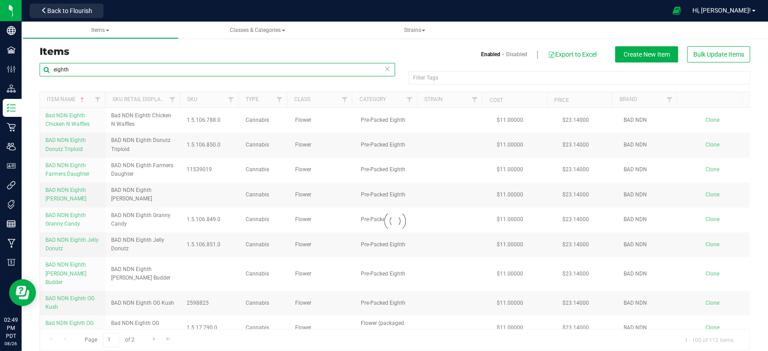
click at [119, 71] on input "eighth" at bounding box center [217, 69] width 355 height 13
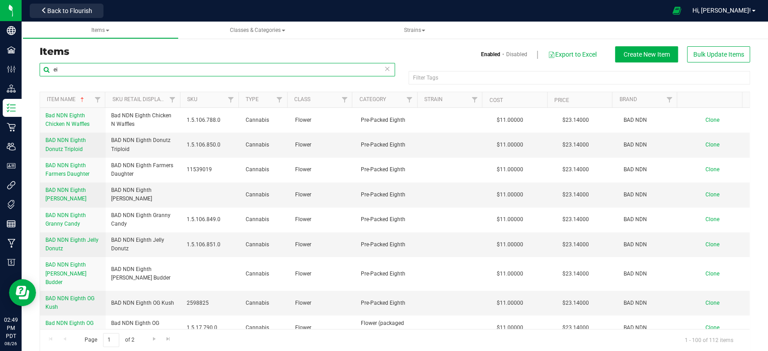
type input "e"
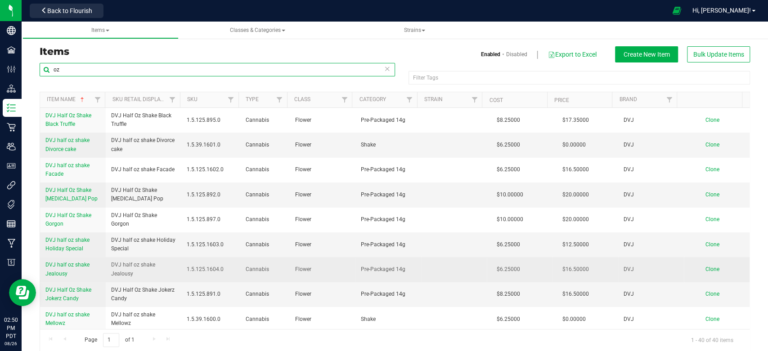
type input "oz"
click at [67, 264] on span "DVJ half oz shake Jealousy" at bounding box center [67, 269] width 44 height 15
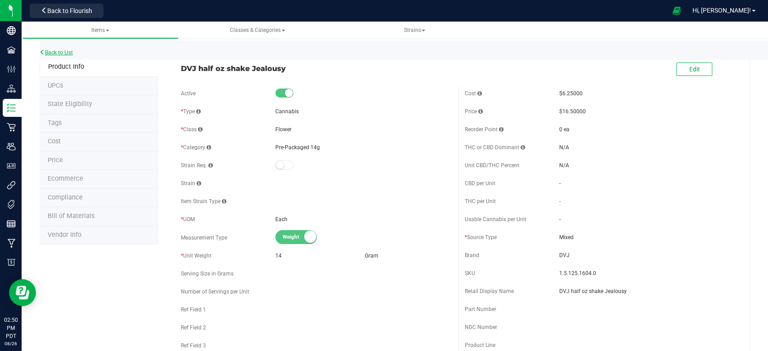
click at [53, 52] on link "Back to List" at bounding box center [56, 52] width 33 height 6
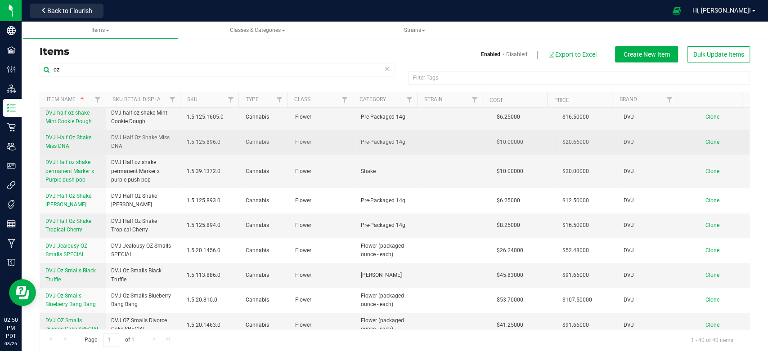
scroll to position [250, 0]
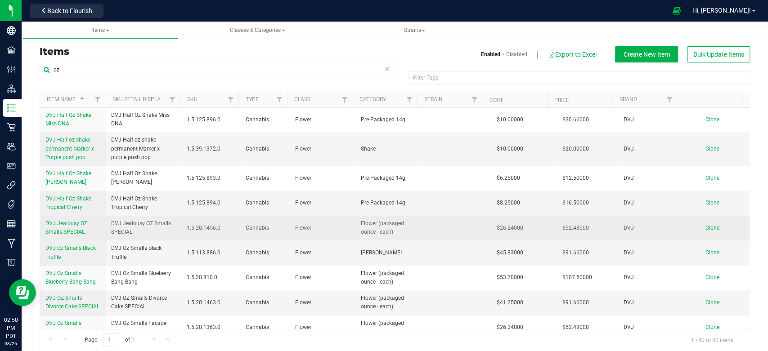
click at [74, 223] on span "DVJ Jealousy OZ Smalls SPECIAL" at bounding box center [66, 227] width 42 height 15
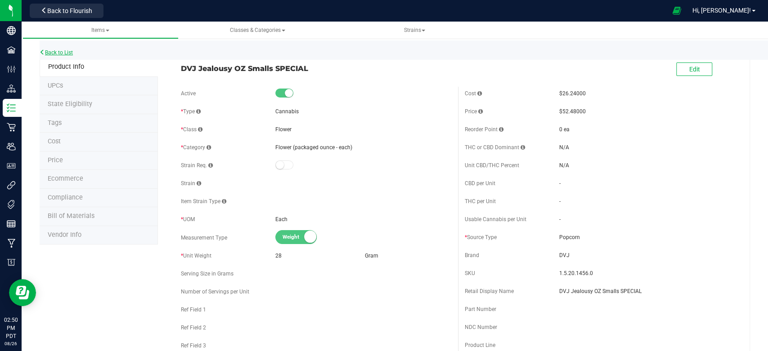
click at [65, 50] on link "Back to List" at bounding box center [56, 52] width 33 height 6
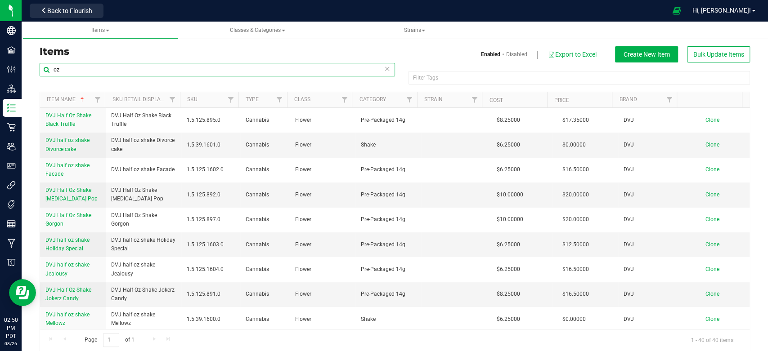
click at [68, 72] on input "oz" at bounding box center [217, 69] width 355 height 13
type input "o"
type input "hood"
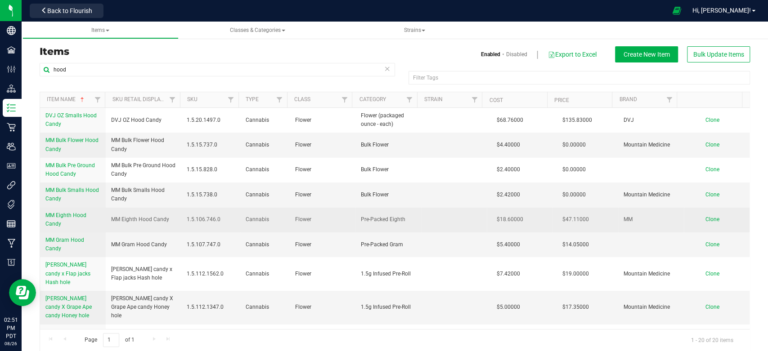
click at [79, 215] on span "MM Eighth Hood Candy" at bounding box center [65, 219] width 41 height 15
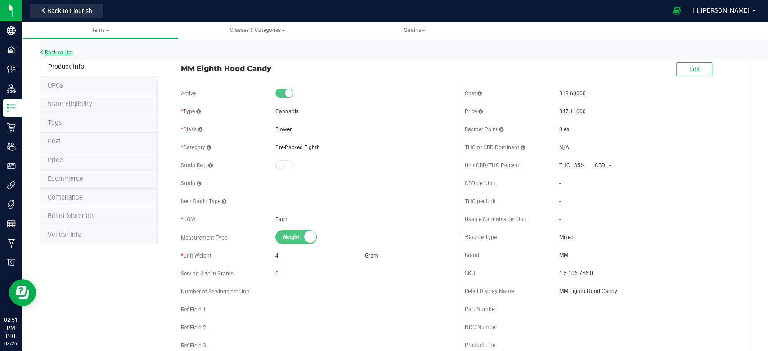
click at [67, 49] on link "Back to List" at bounding box center [56, 52] width 33 height 6
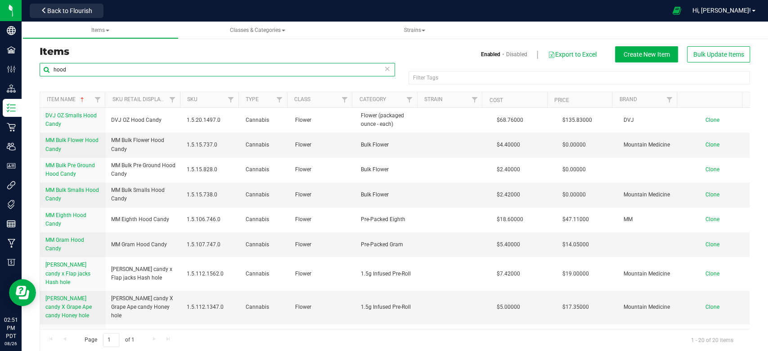
click at [94, 67] on input "hood" at bounding box center [217, 69] width 355 height 13
type input "h"
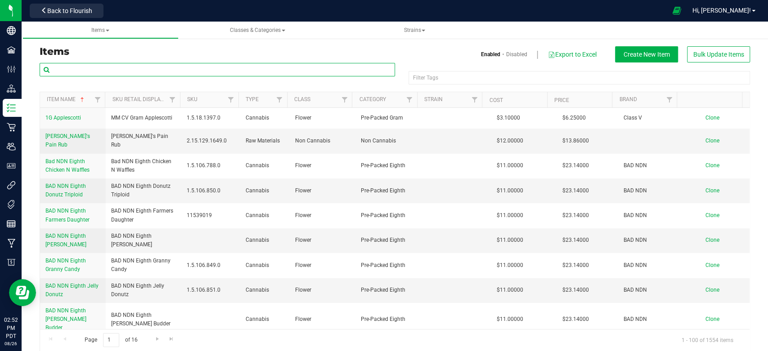
click at [99, 70] on input "text" at bounding box center [217, 69] width 355 height 13
type input "eighth"
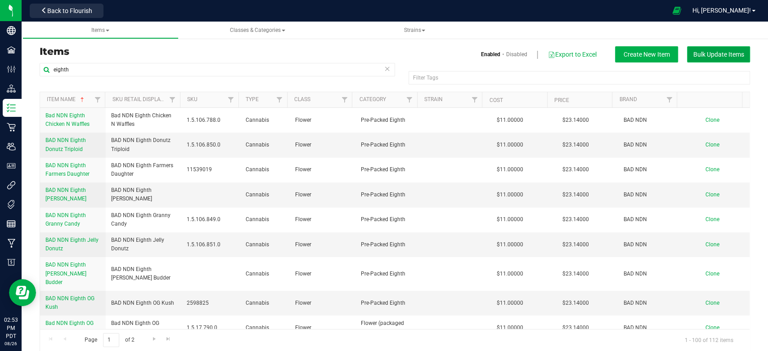
click at [694, 57] on span "Bulk Update Items" at bounding box center [718, 54] width 51 height 7
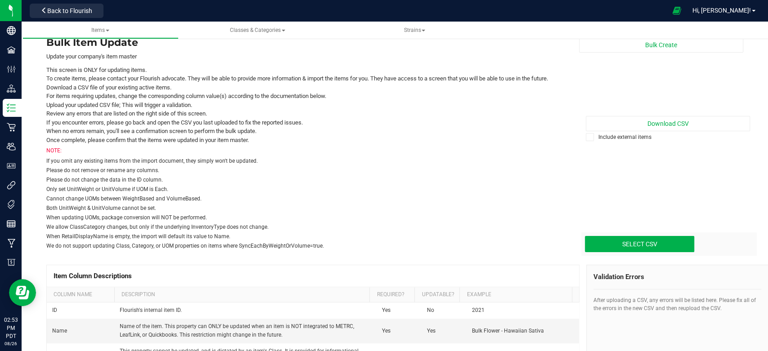
scroll to position [50, 0]
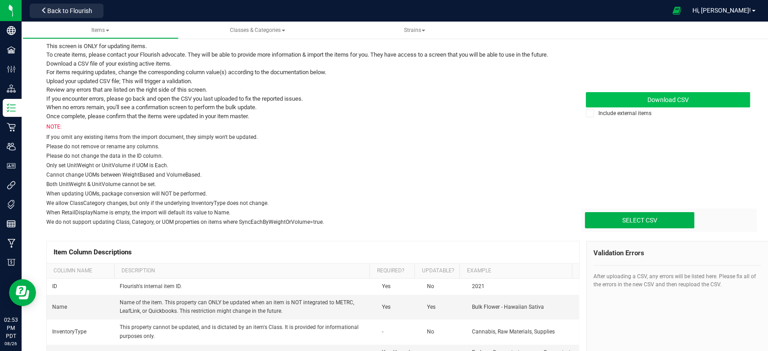
click at [631, 103] on link "Download CSV" at bounding box center [668, 99] width 164 height 15
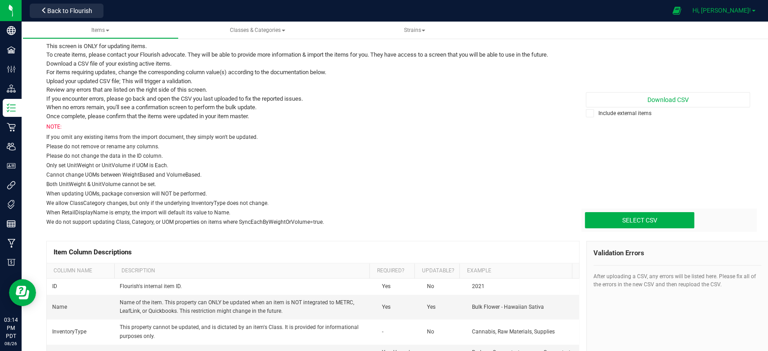
click at [741, 12] on span "Hi, [PERSON_NAME]!" at bounding box center [721, 10] width 58 height 7
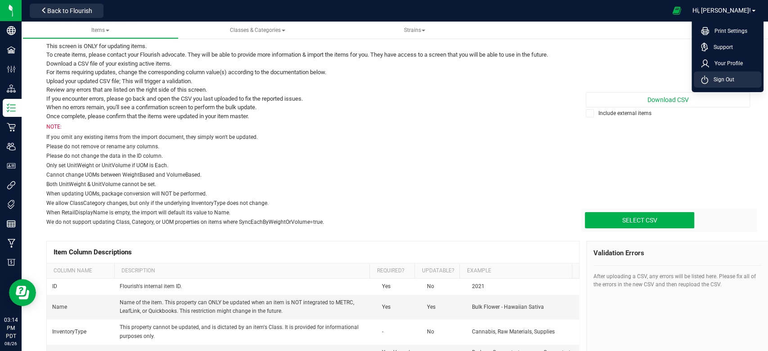
click at [730, 78] on span "Sign Out" at bounding box center [721, 79] width 26 height 9
